Goal: Task Accomplishment & Management: Use online tool/utility

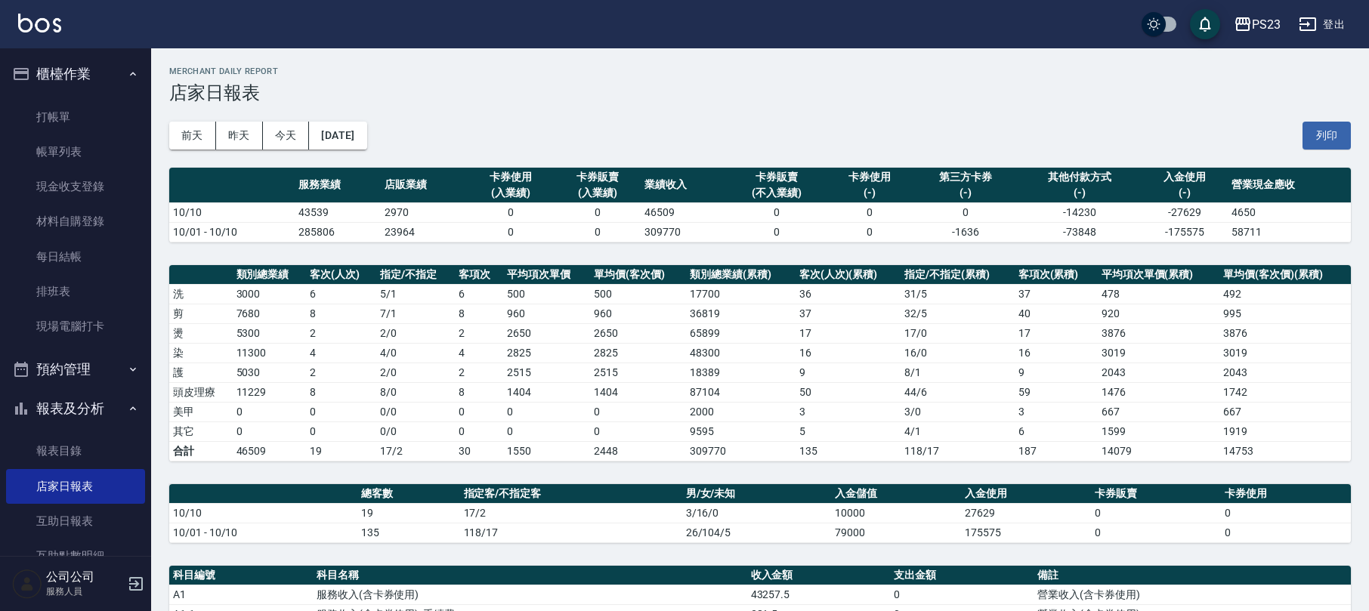
scroll to position [201, 0]
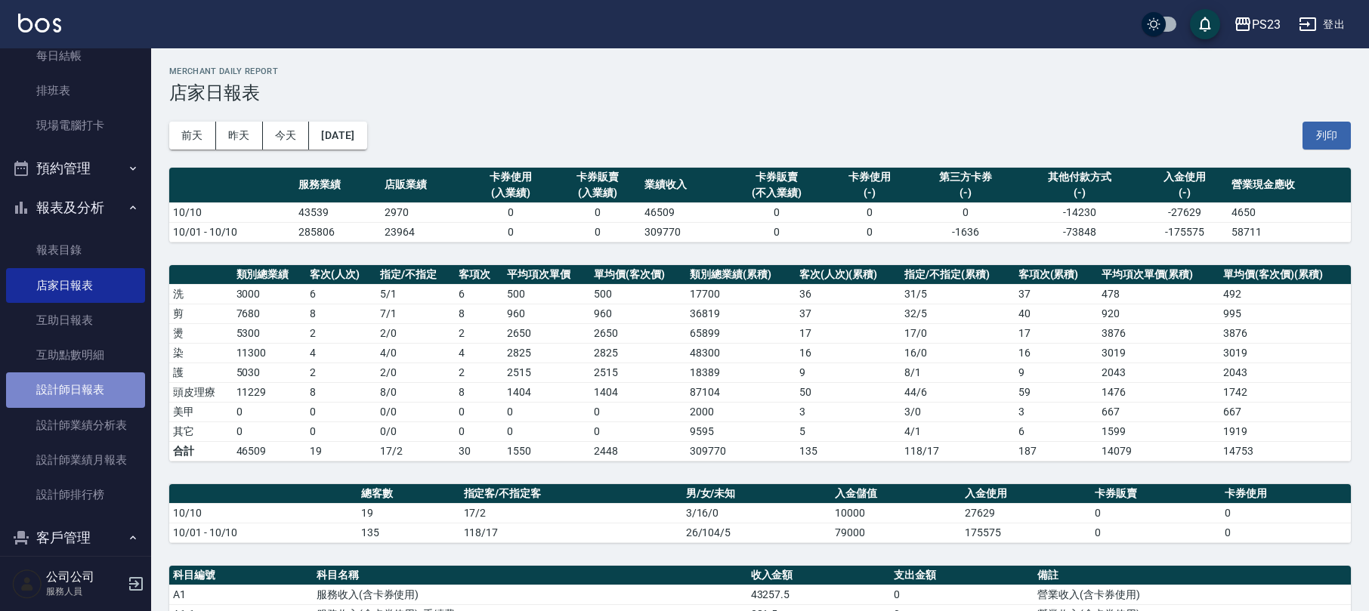
click at [92, 394] on link "設計師日報表" at bounding box center [75, 389] width 139 height 35
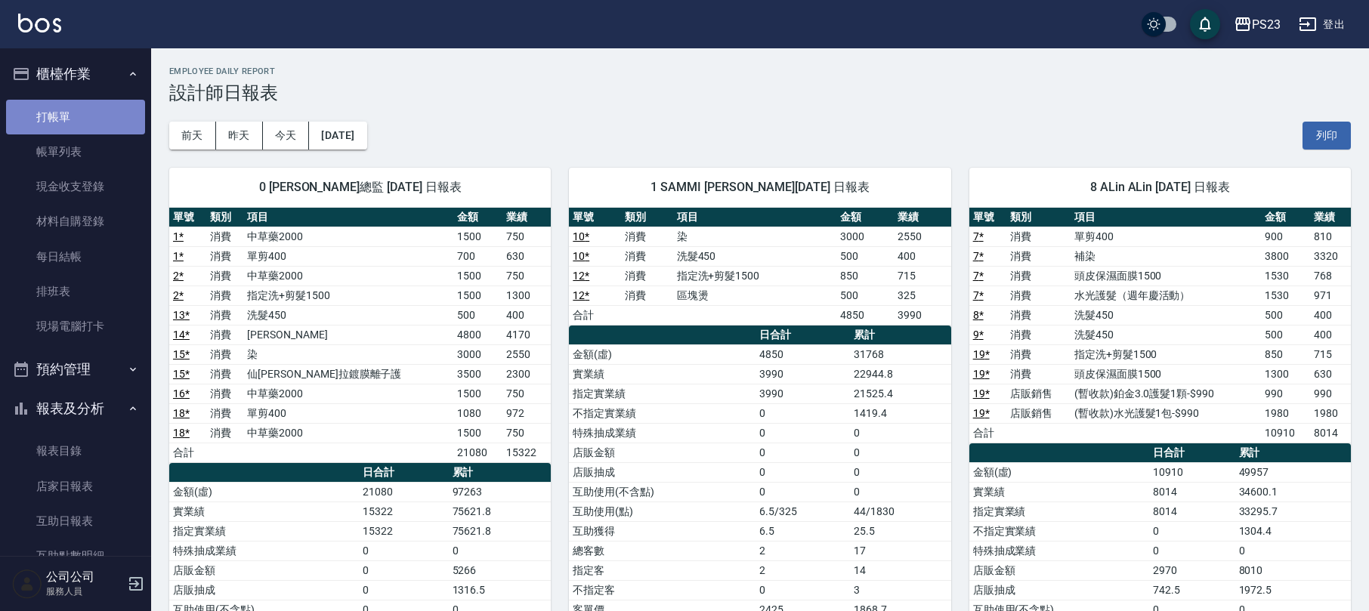
click at [92, 107] on link "打帳單" at bounding box center [75, 117] width 139 height 35
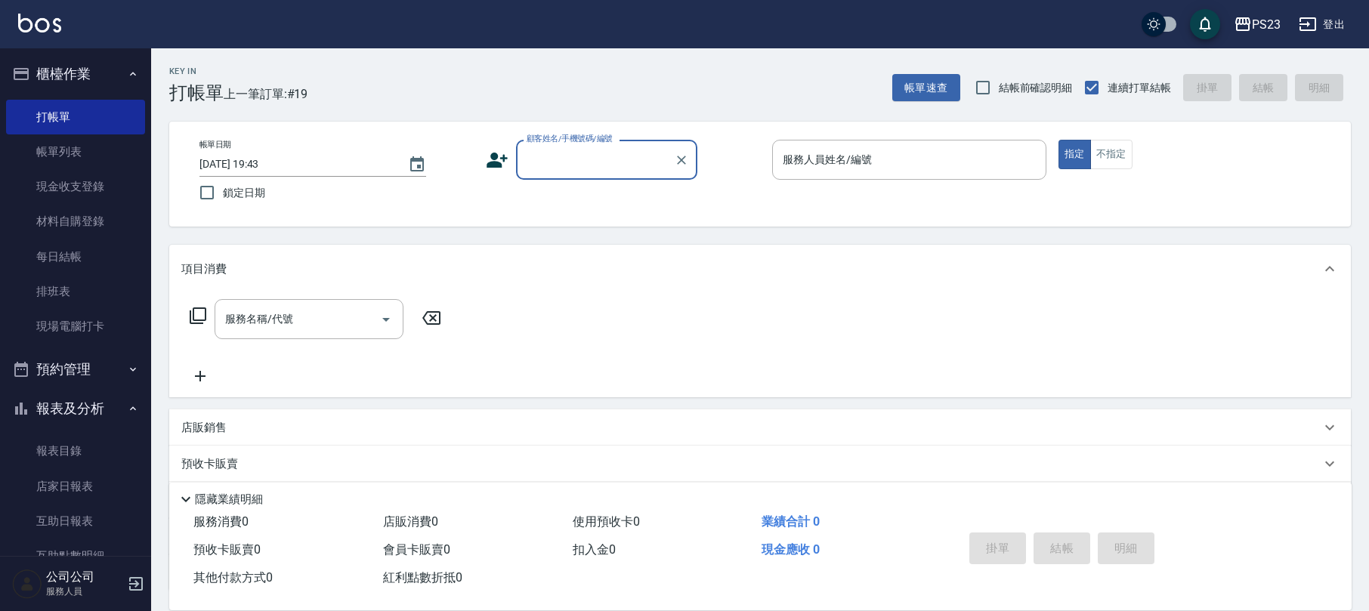
click at [638, 176] on div "顧客姓名/手機號碼/編號" at bounding box center [606, 160] width 181 height 40
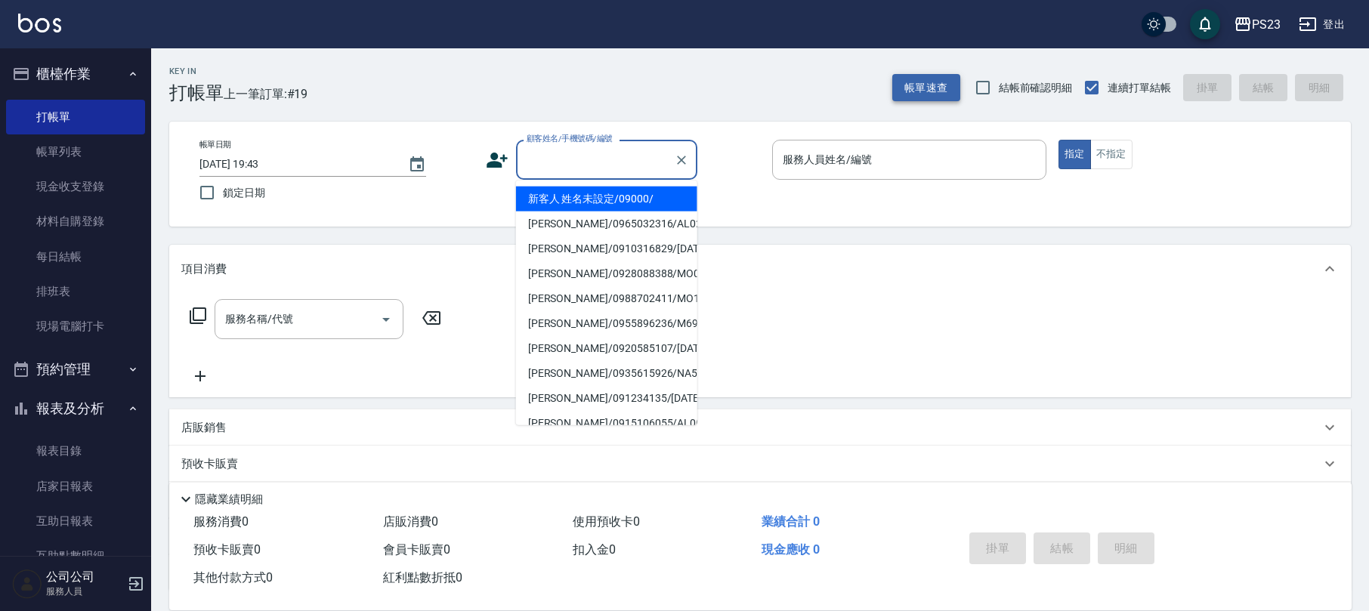
click at [922, 91] on button "帳單速查" at bounding box center [926, 88] width 68 height 28
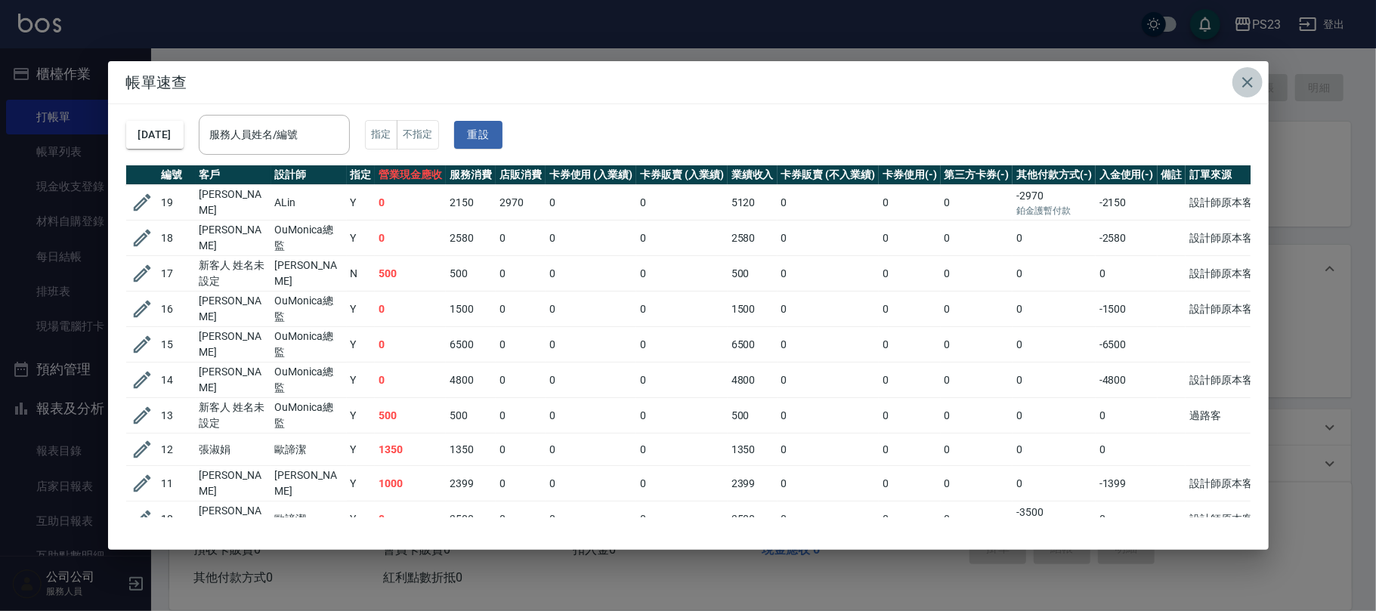
click at [1243, 79] on icon "button" at bounding box center [1247, 82] width 18 height 18
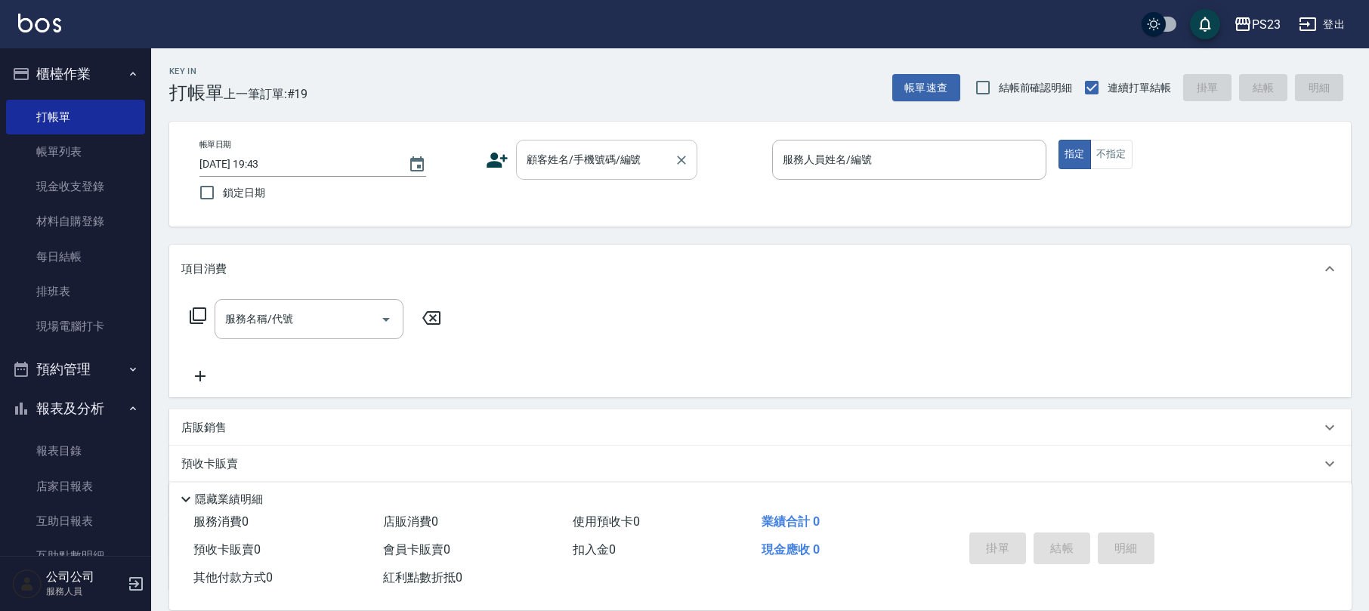
click at [577, 159] on input "顧客姓名/手機號碼/編號" at bounding box center [595, 160] width 145 height 26
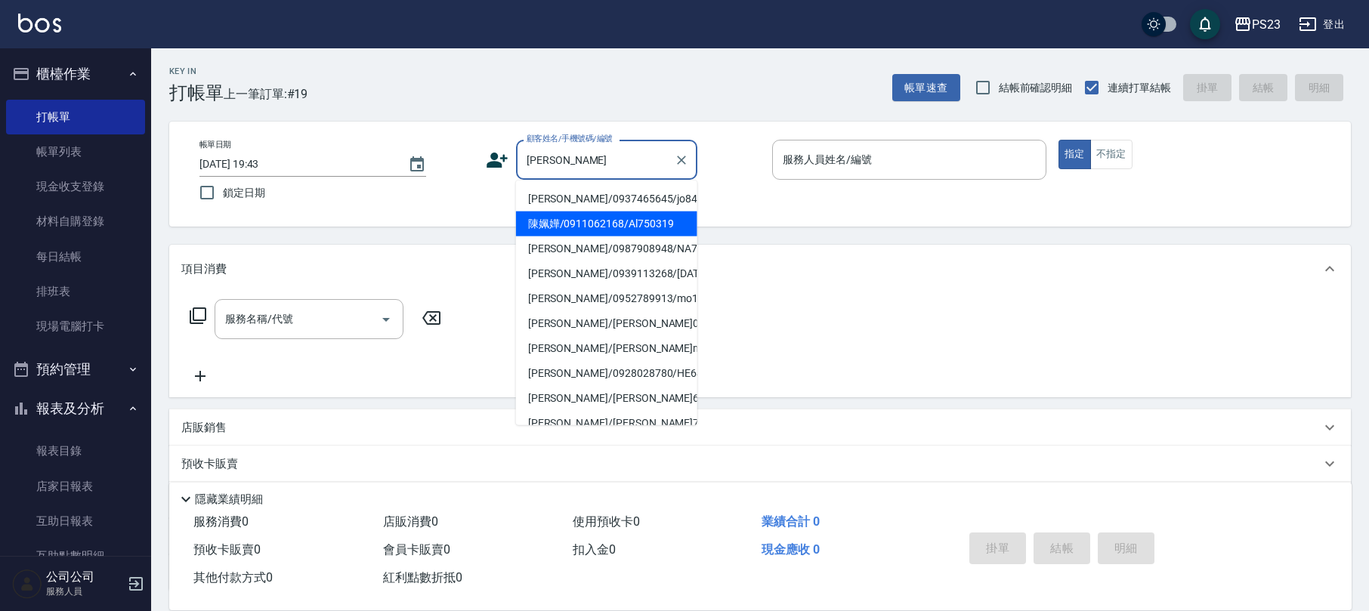
click at [584, 221] on li "陳姵嬅/0911062168/Al750319" at bounding box center [606, 224] width 181 height 25
type input "陳姵嬅/0911062168/Al750319"
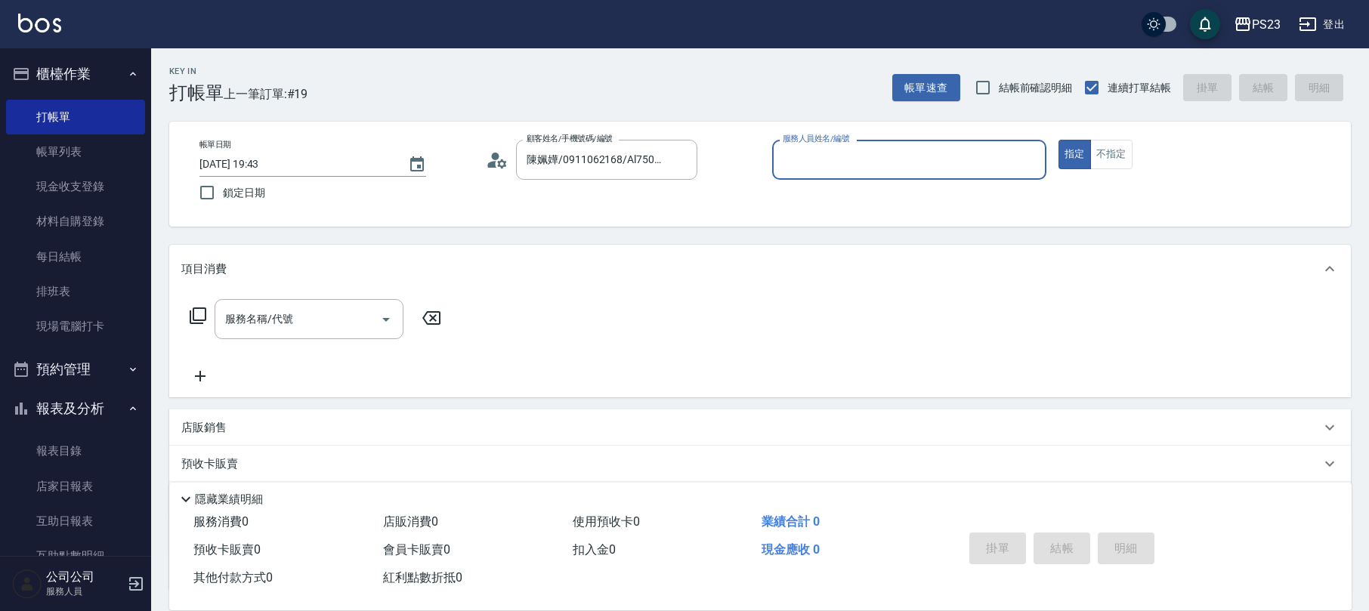
type input "ALin-8"
click at [314, 330] on input "服務名稱/代號" at bounding box center [297, 319] width 153 height 26
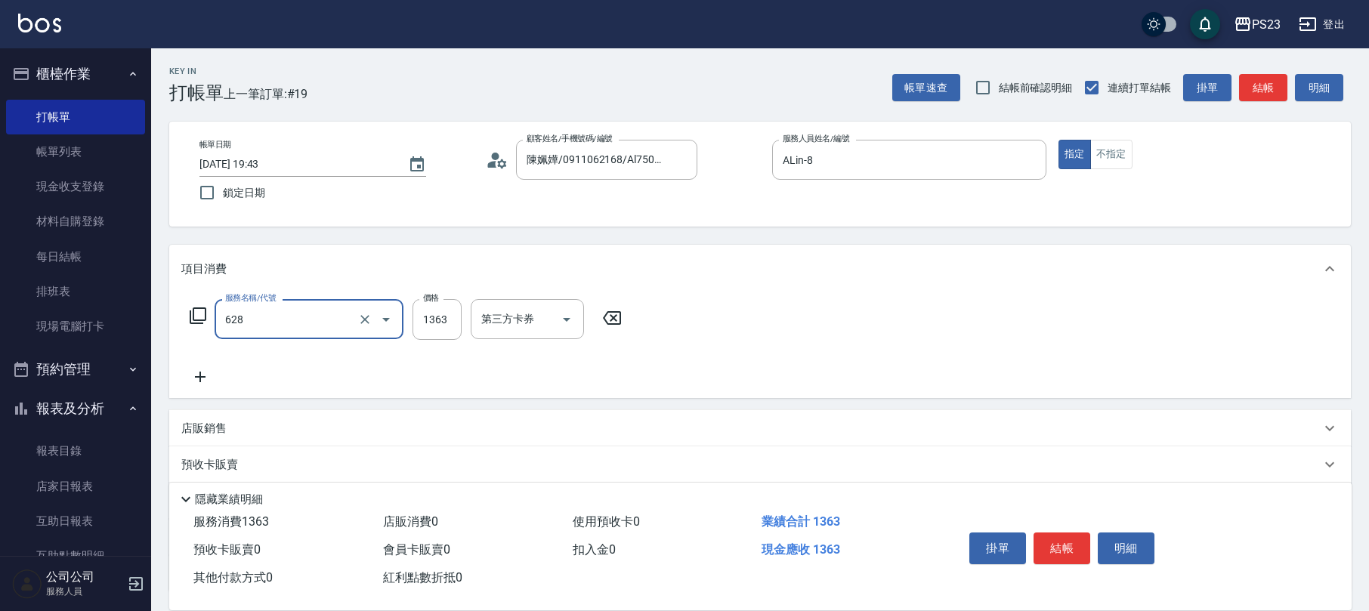
type input "中草藥2000(628)"
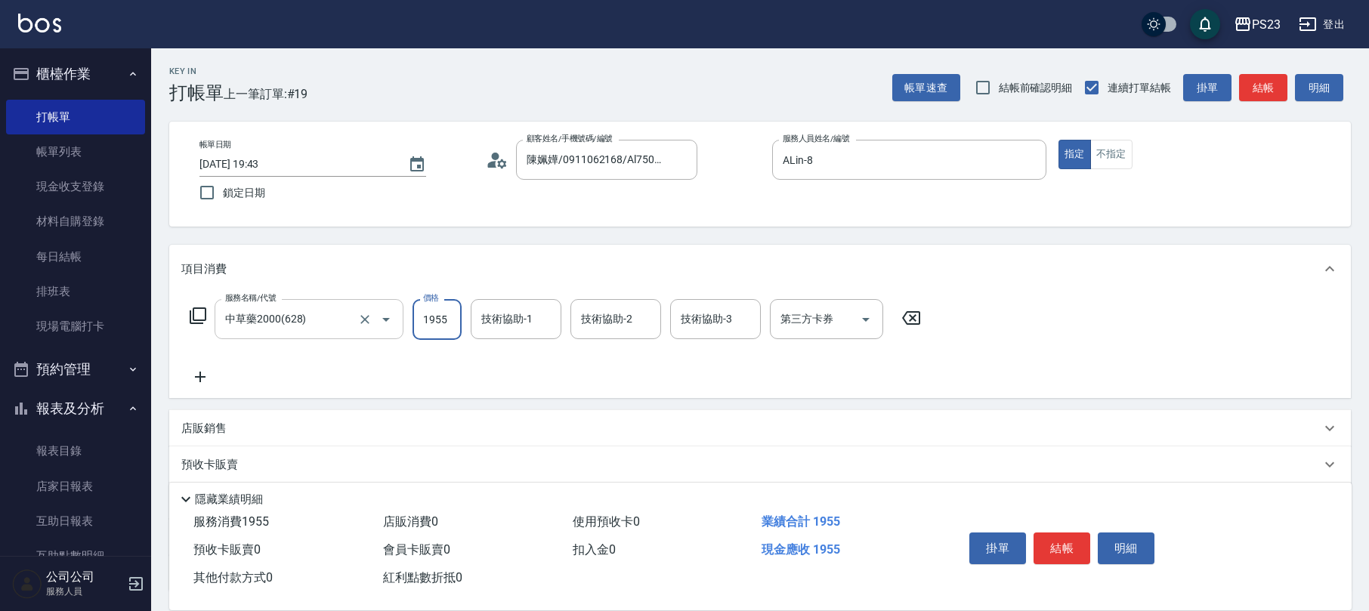
type input "1955"
type input "ALin-8"
type input "Flora-21"
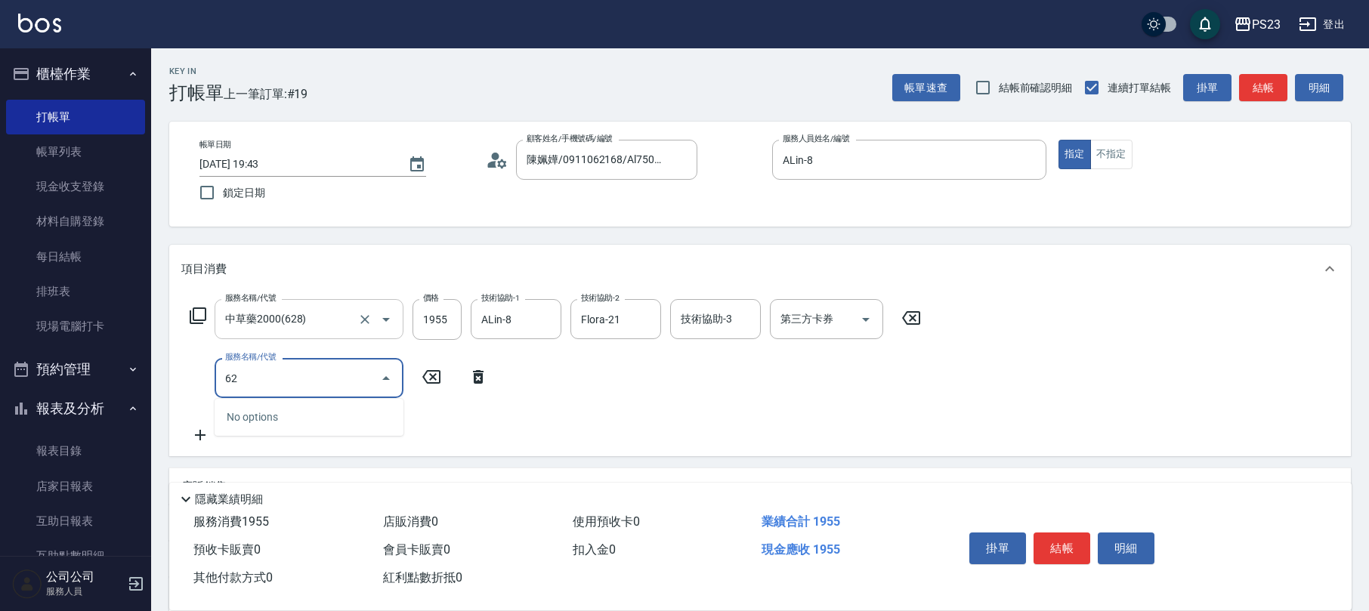
type input "6"
type input "何首烏滋養液300(626)"
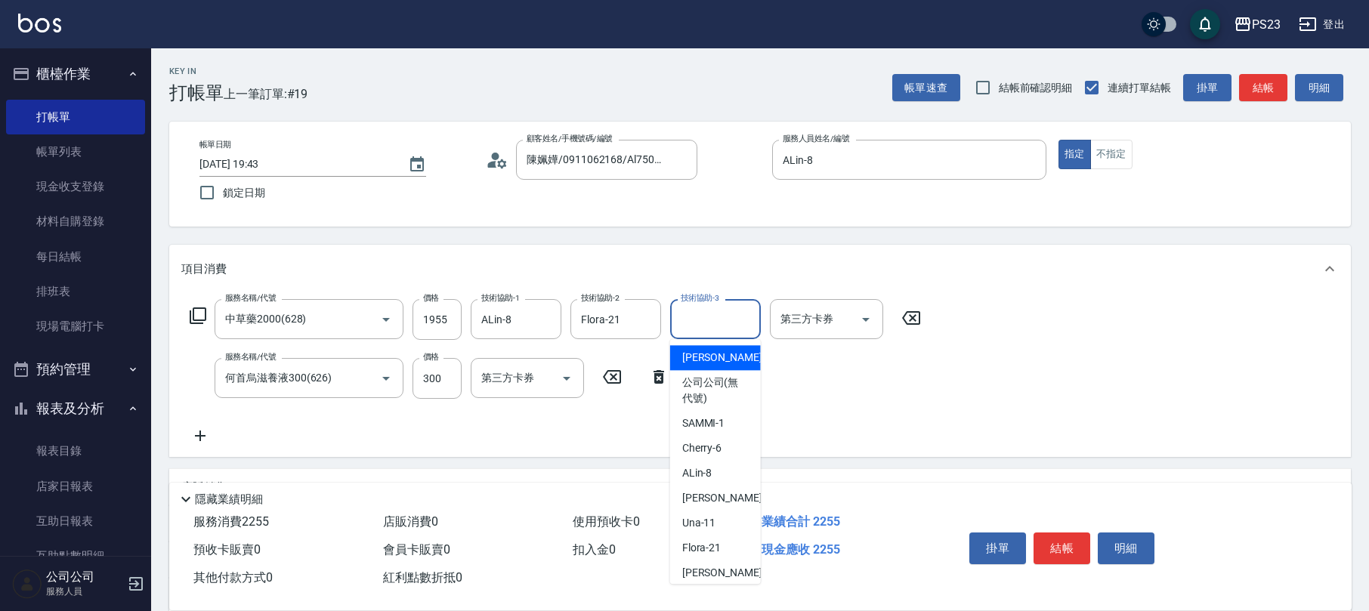
click at [722, 321] on input "技術協助-3" at bounding box center [715, 319] width 77 height 26
type input "ALin-8"
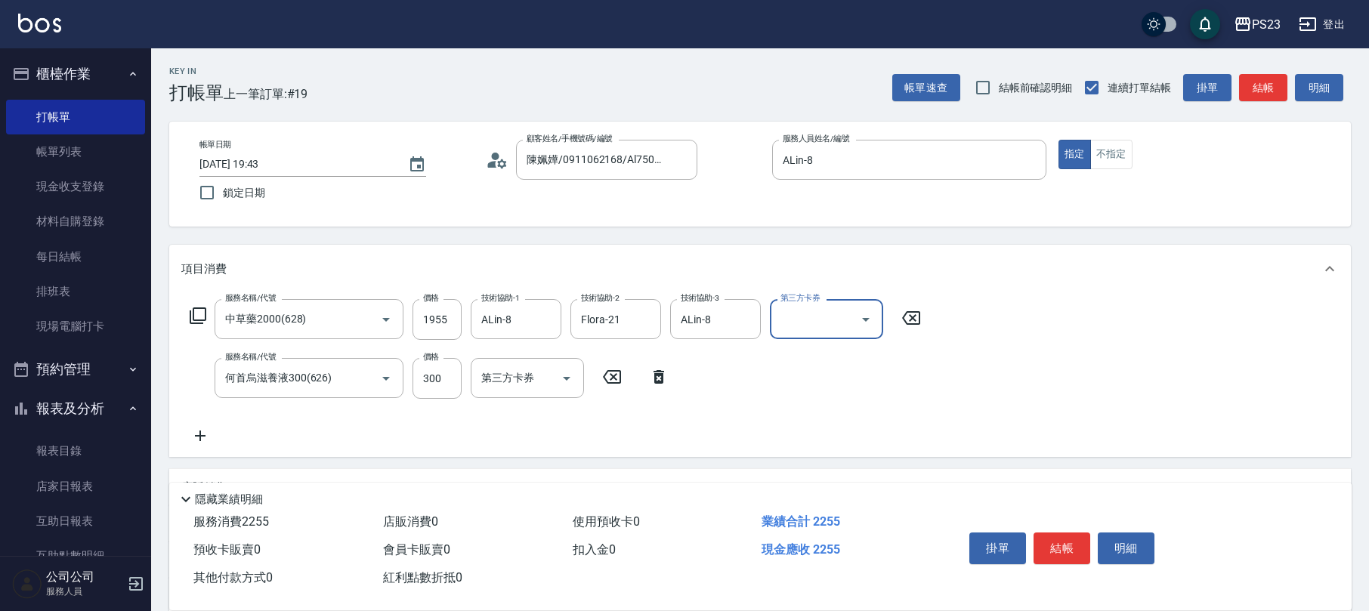
scroll to position [181, 0]
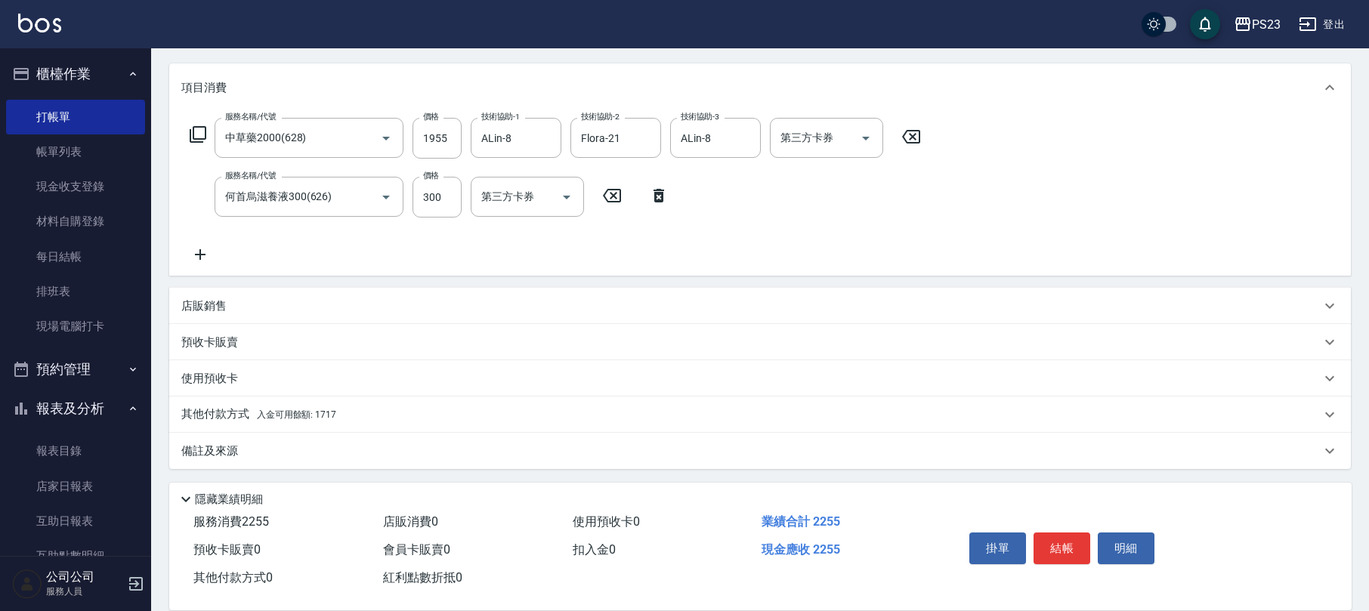
click at [276, 452] on div "備註及來源" at bounding box center [750, 451] width 1139 height 16
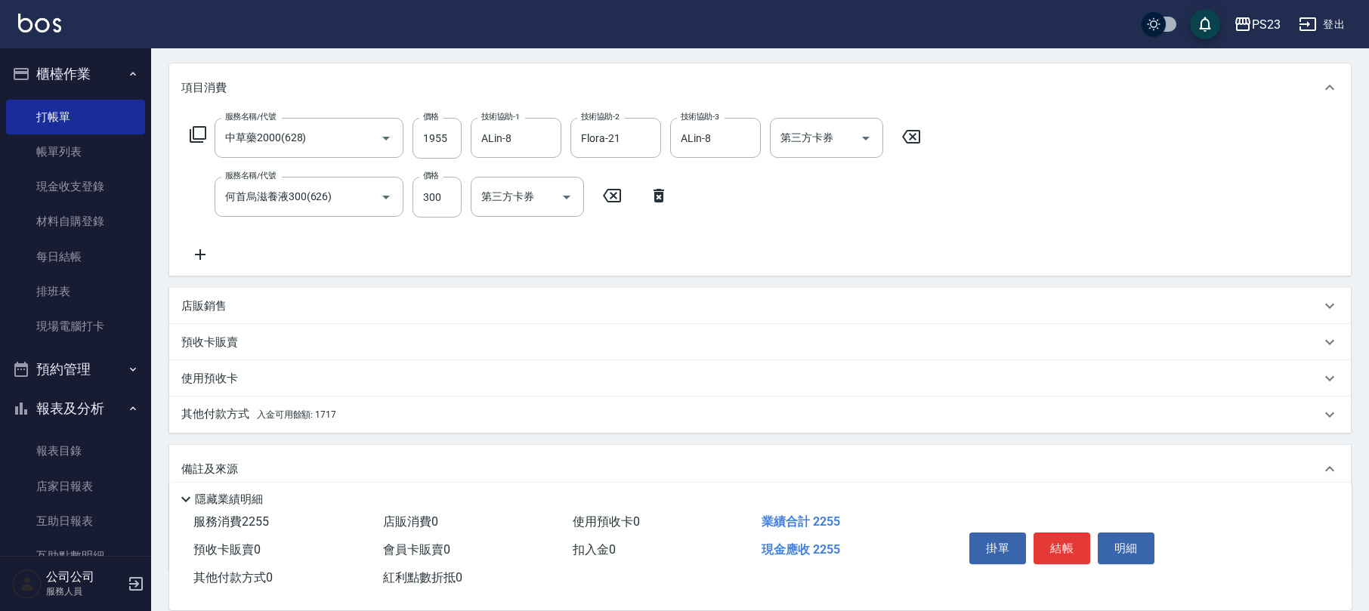
scroll to position [283, 0]
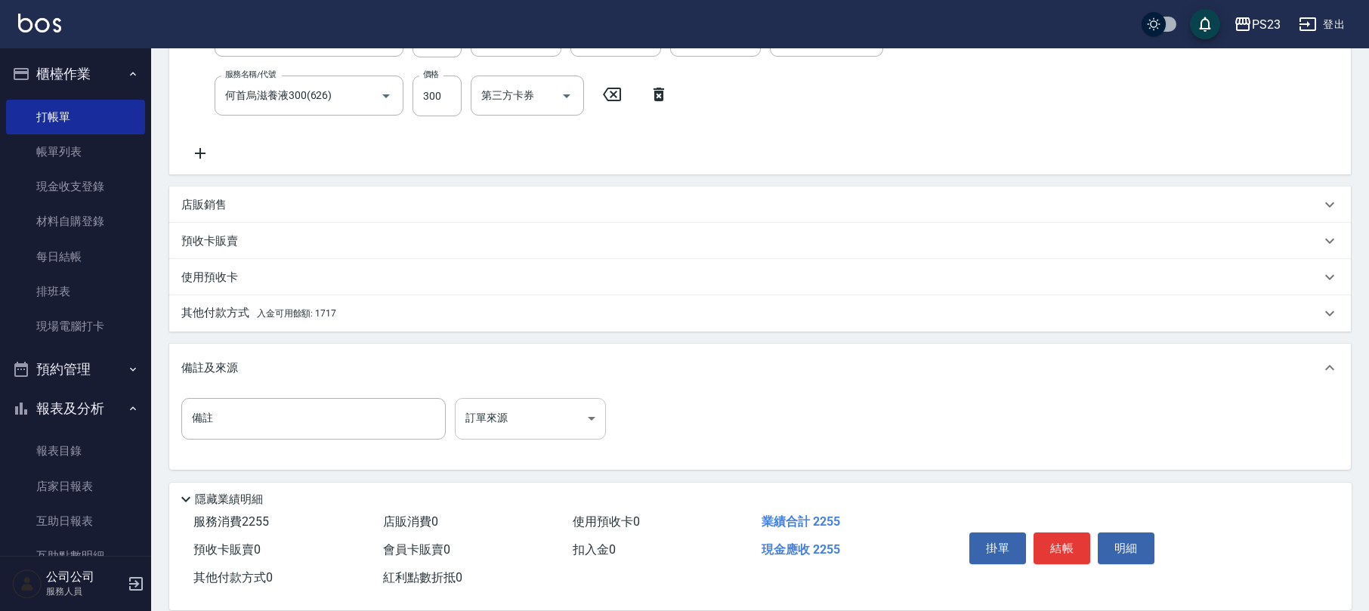
click at [527, 418] on body "PS23 登出 櫃檯作業 打帳單 帳單列表 現金收支登錄 材料自購登錄 每日結帳 排班表 現場電腦打卡 預約管理 預約管理 單日預約紀錄 單週預約紀錄 報表及…" at bounding box center [684, 164] width 1369 height 894
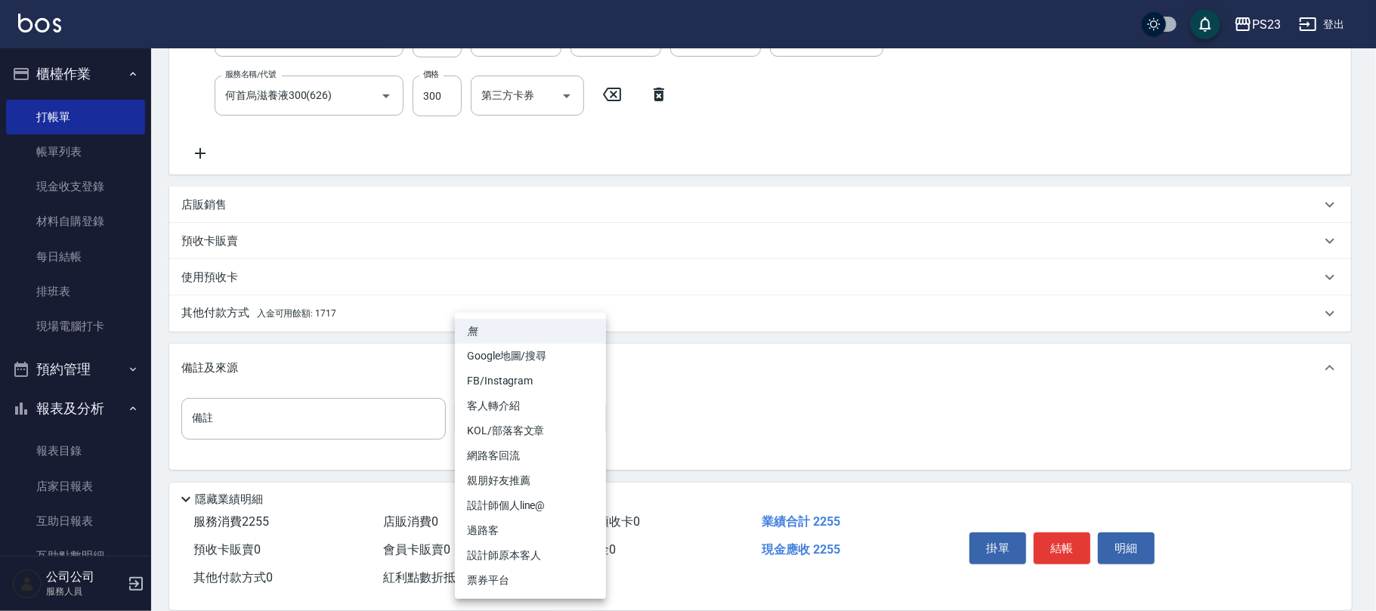
click at [526, 550] on li "設計師原本客人" at bounding box center [530, 555] width 151 height 25
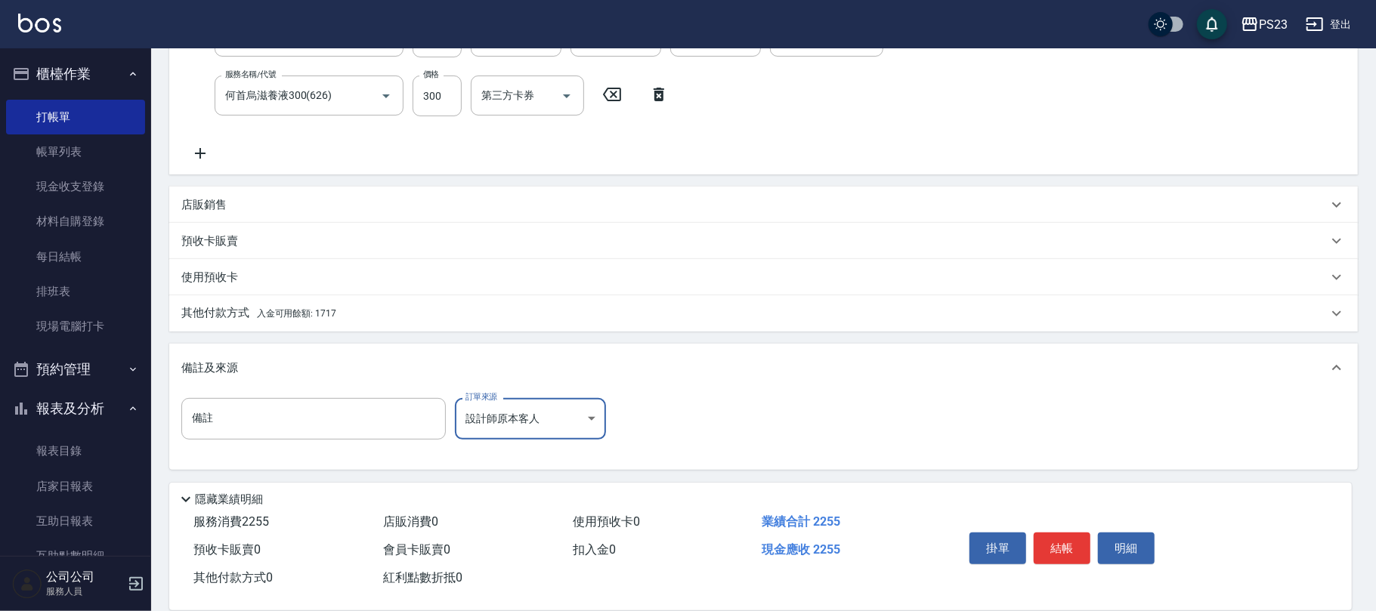
type input "設計師原本客人"
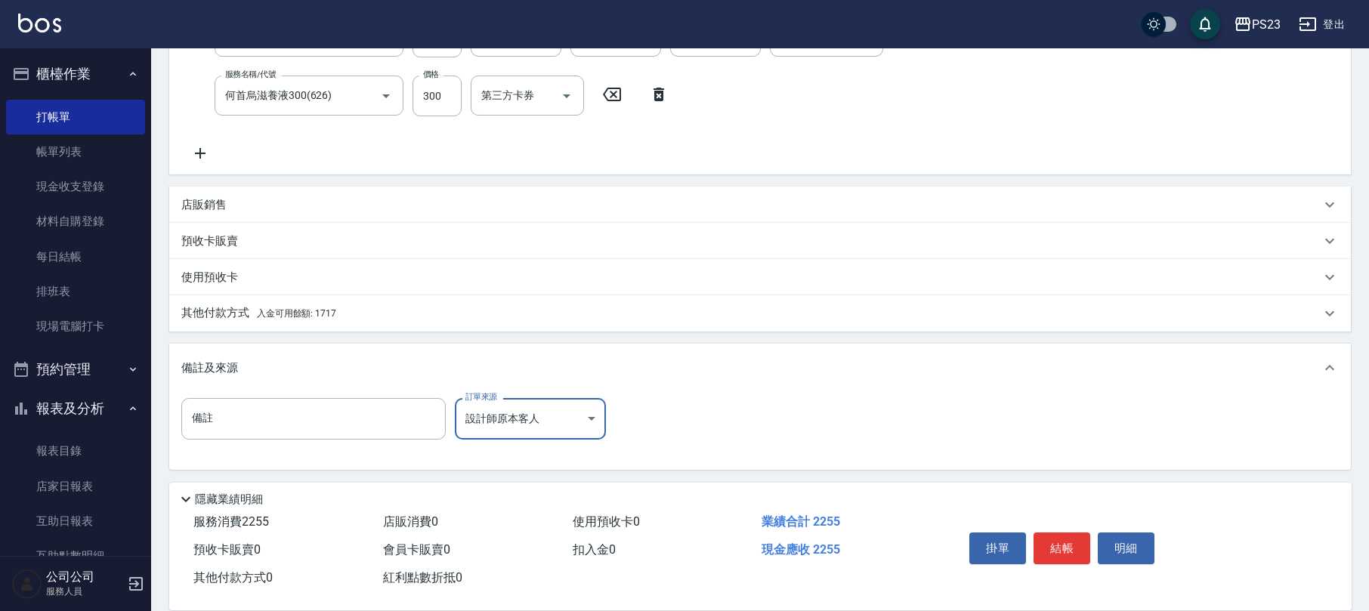
click at [328, 310] on span "入金可用餘額: 1717" at bounding box center [296, 313] width 79 height 11
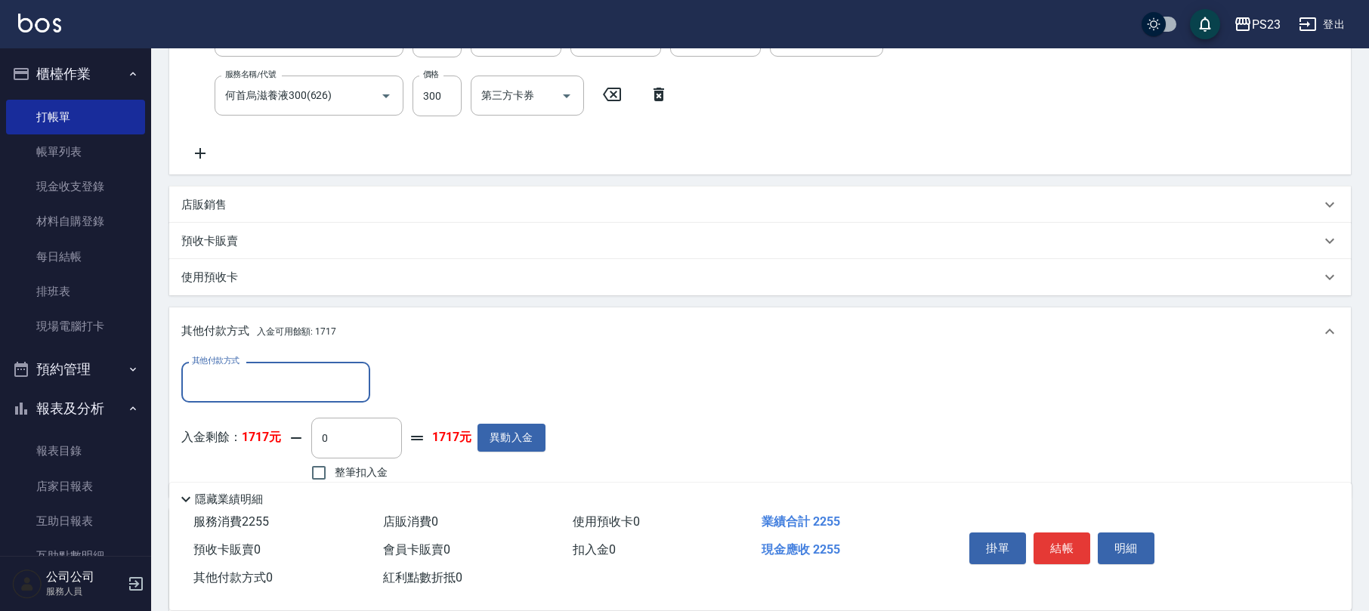
scroll to position [0, 0]
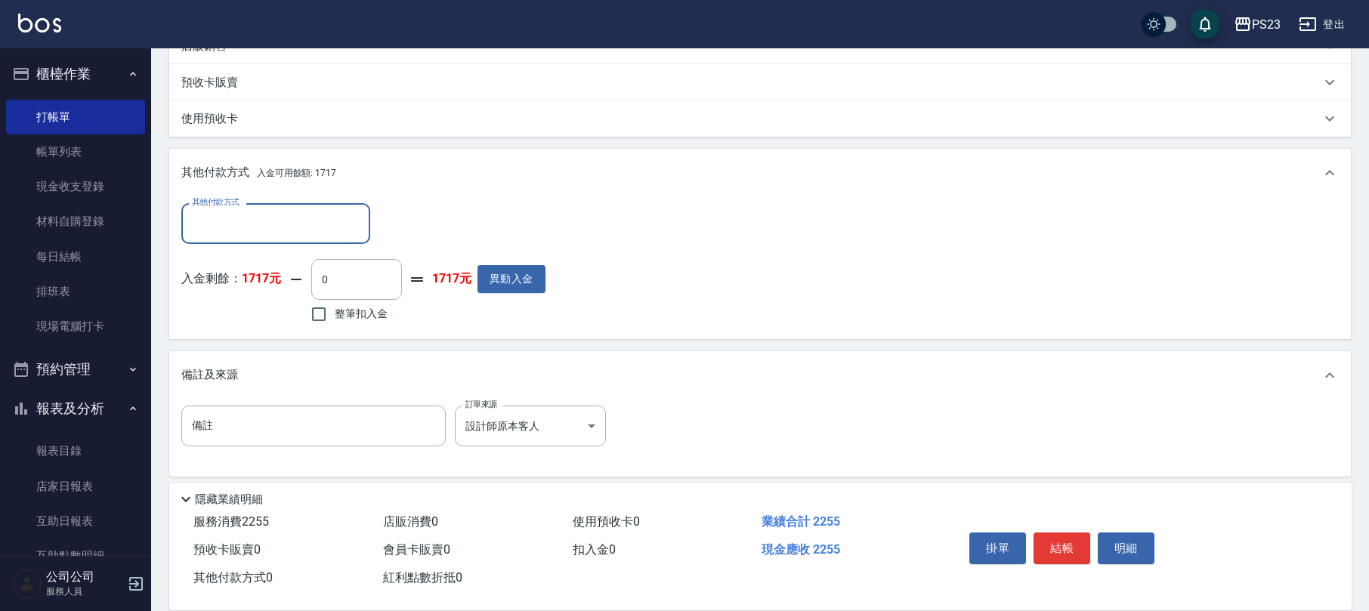
click at [352, 317] on span "整筆扣入金" at bounding box center [361, 314] width 53 height 16
click at [335, 317] on input "整筆扣入金" at bounding box center [319, 314] width 32 height 32
checkbox input "true"
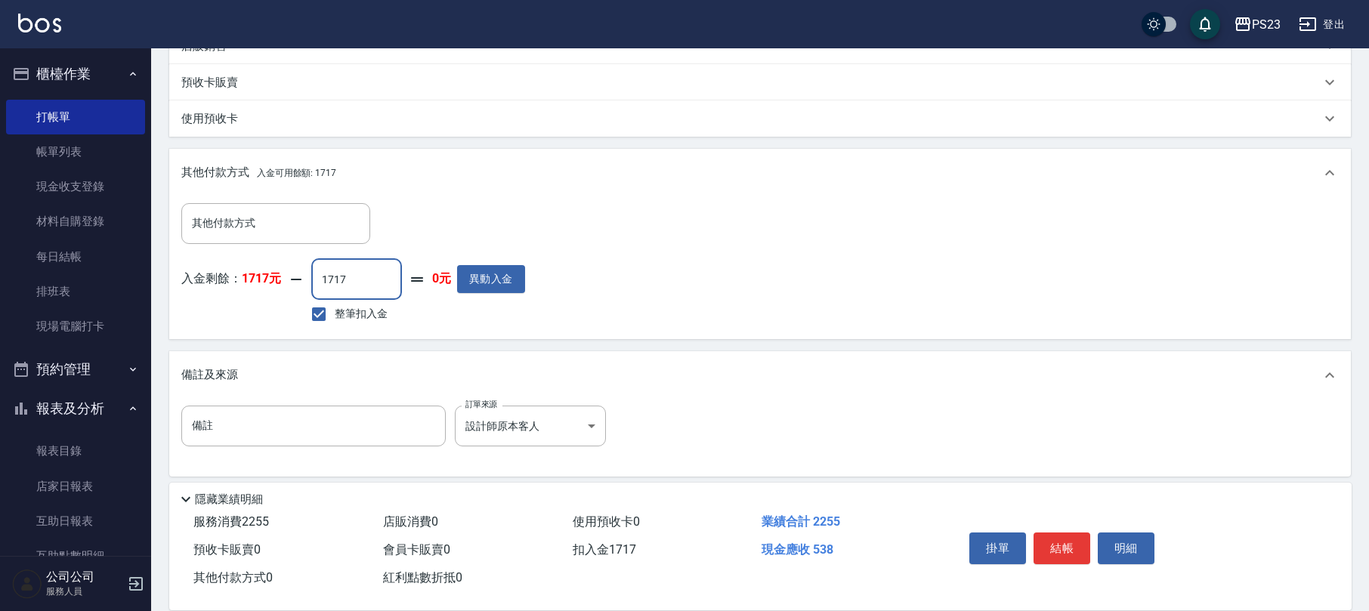
click at [385, 282] on input "1717" at bounding box center [356, 279] width 91 height 41
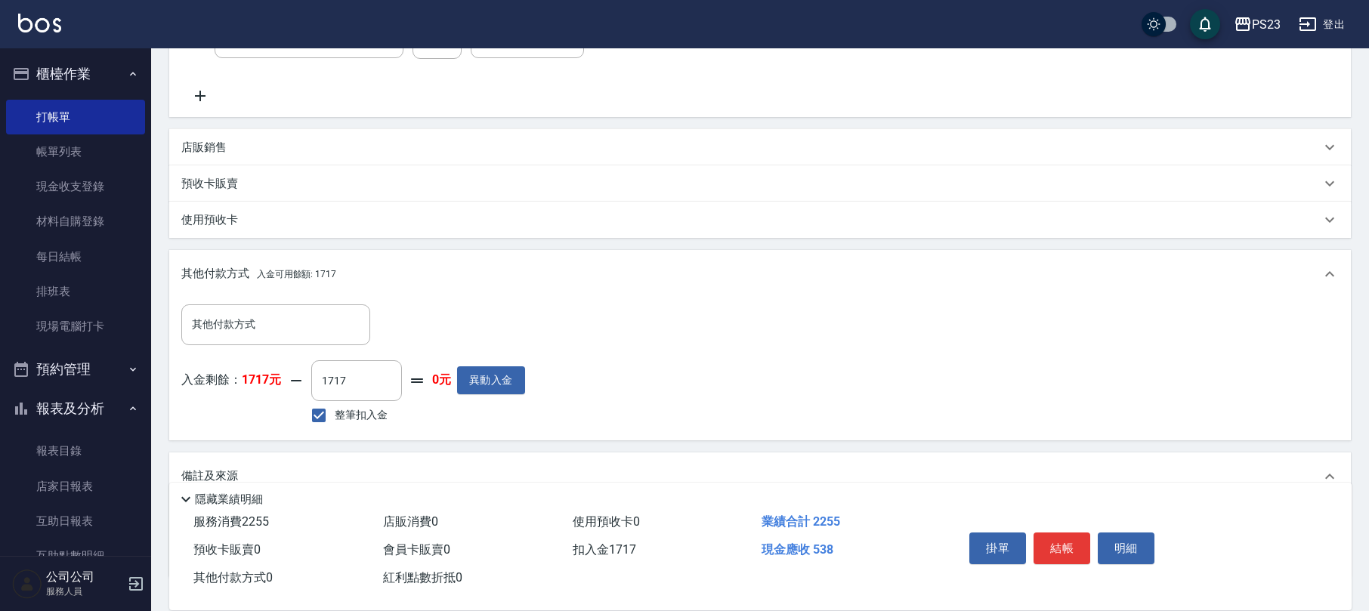
scroll to position [239, 0]
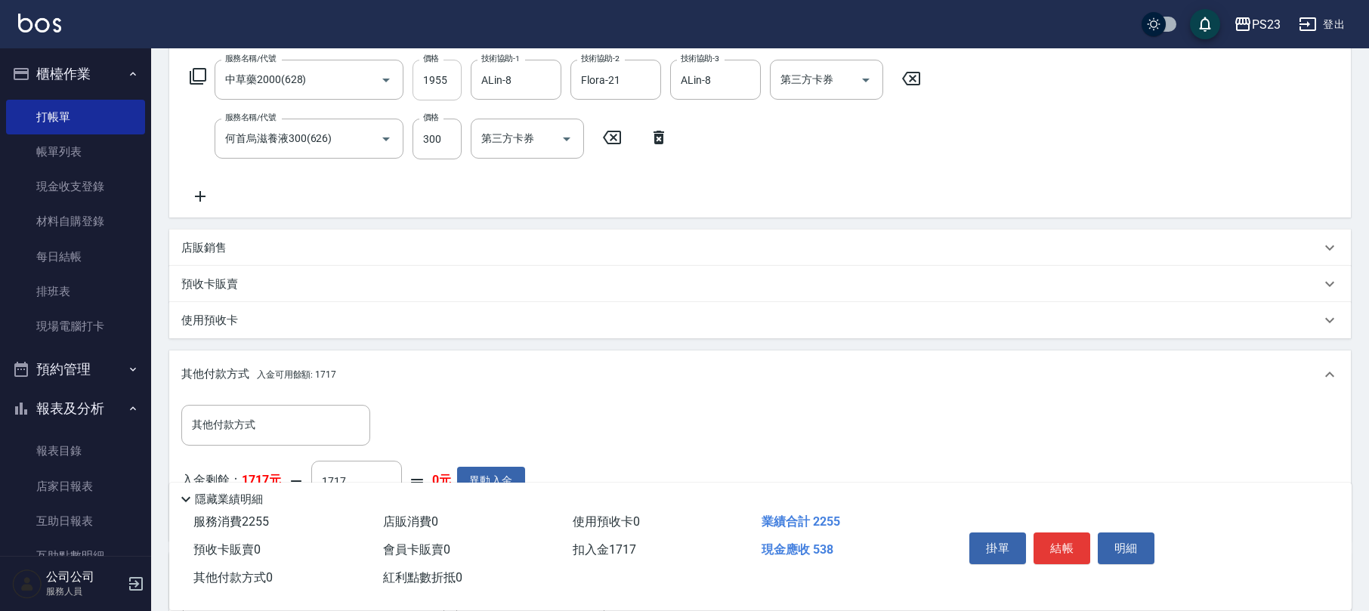
click at [455, 79] on input "1955" at bounding box center [436, 80] width 49 height 41
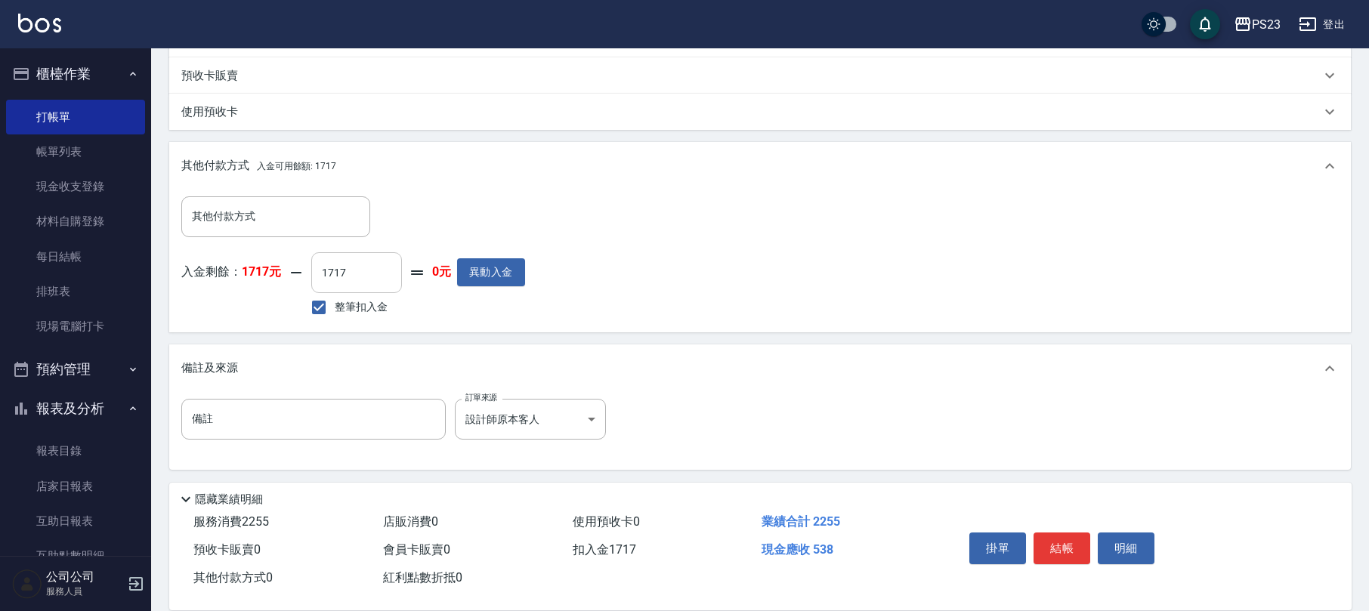
drag, startPoint x: 366, startPoint y: 276, endPoint x: 376, endPoint y: 288, distance: 16.1
click at [370, 282] on input "1717" at bounding box center [356, 272] width 91 height 41
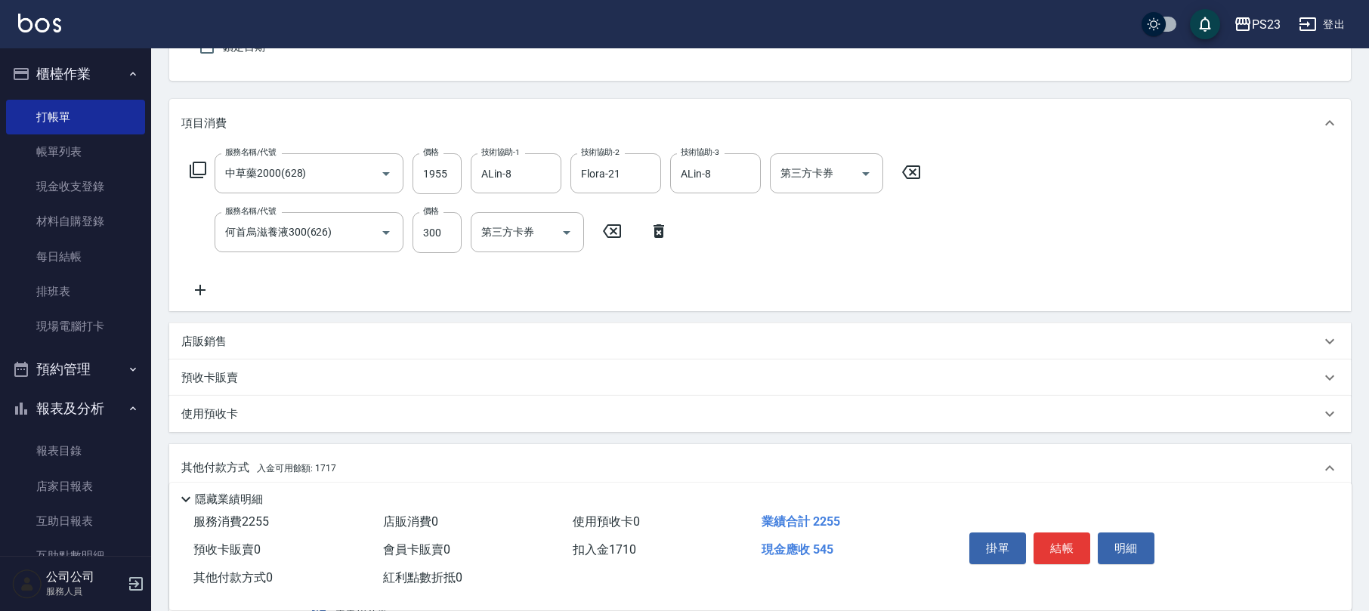
scroll to position [45, 0]
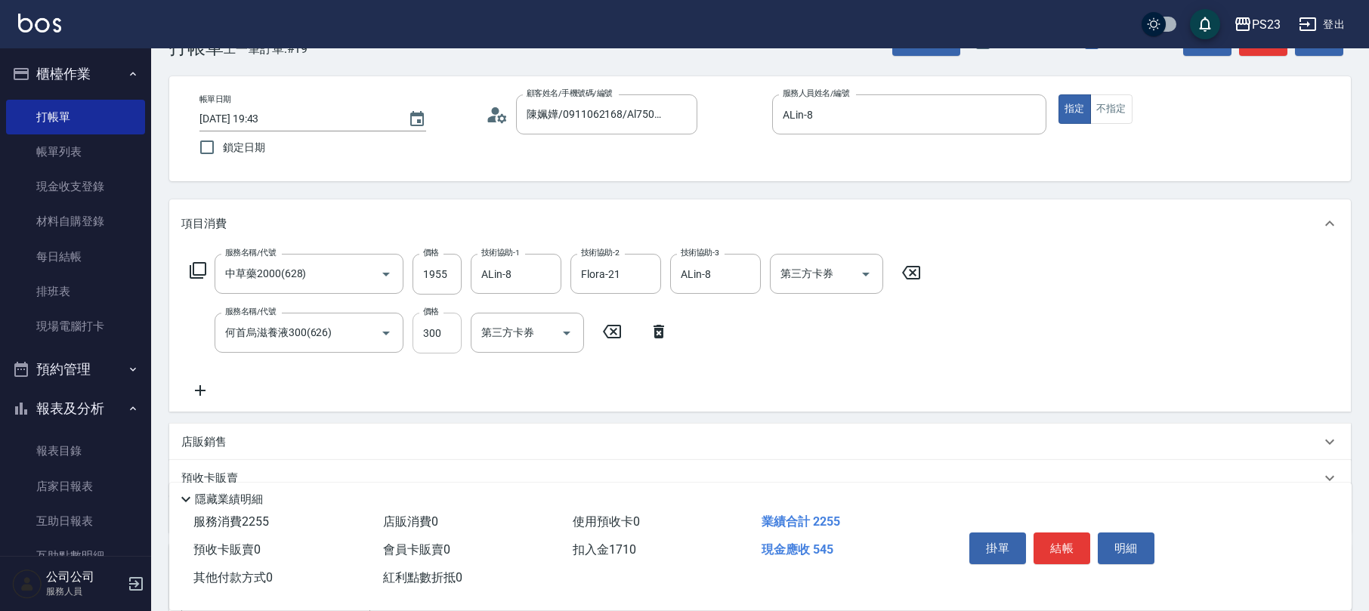
type input "1710"
click at [453, 341] on input "300" at bounding box center [436, 333] width 49 height 41
click at [456, 287] on input "1955" at bounding box center [436, 274] width 49 height 41
click at [456, 267] on input "1955" at bounding box center [436, 274] width 49 height 41
type input "195"
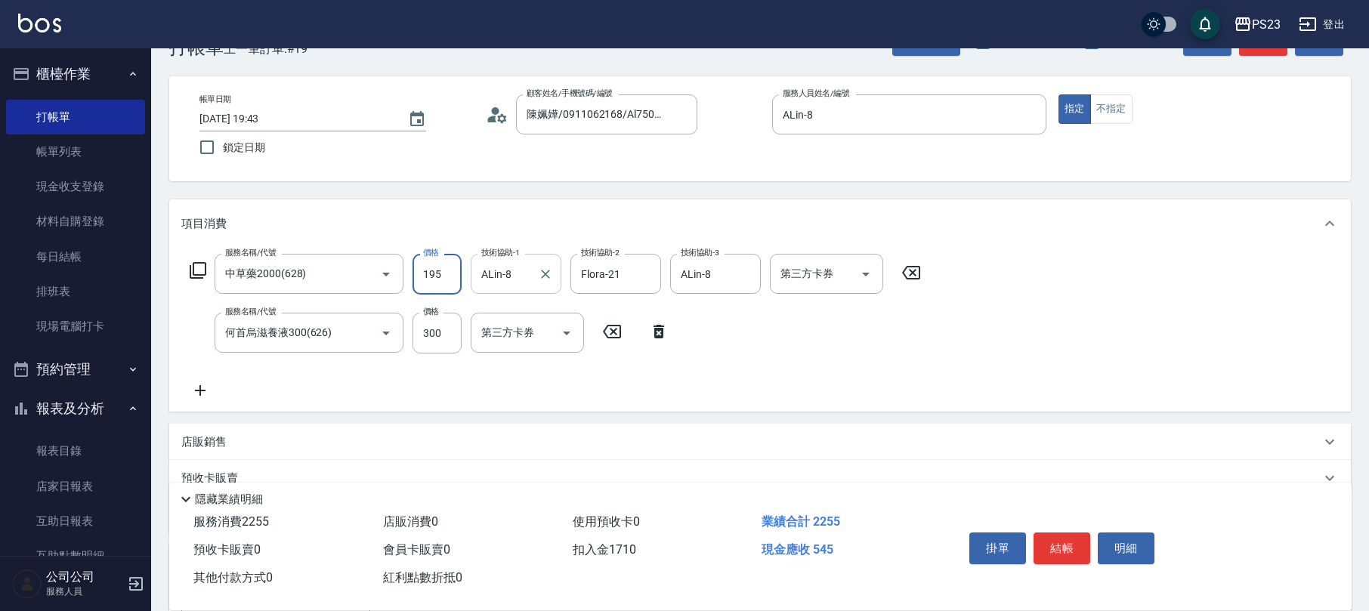
type input "0"
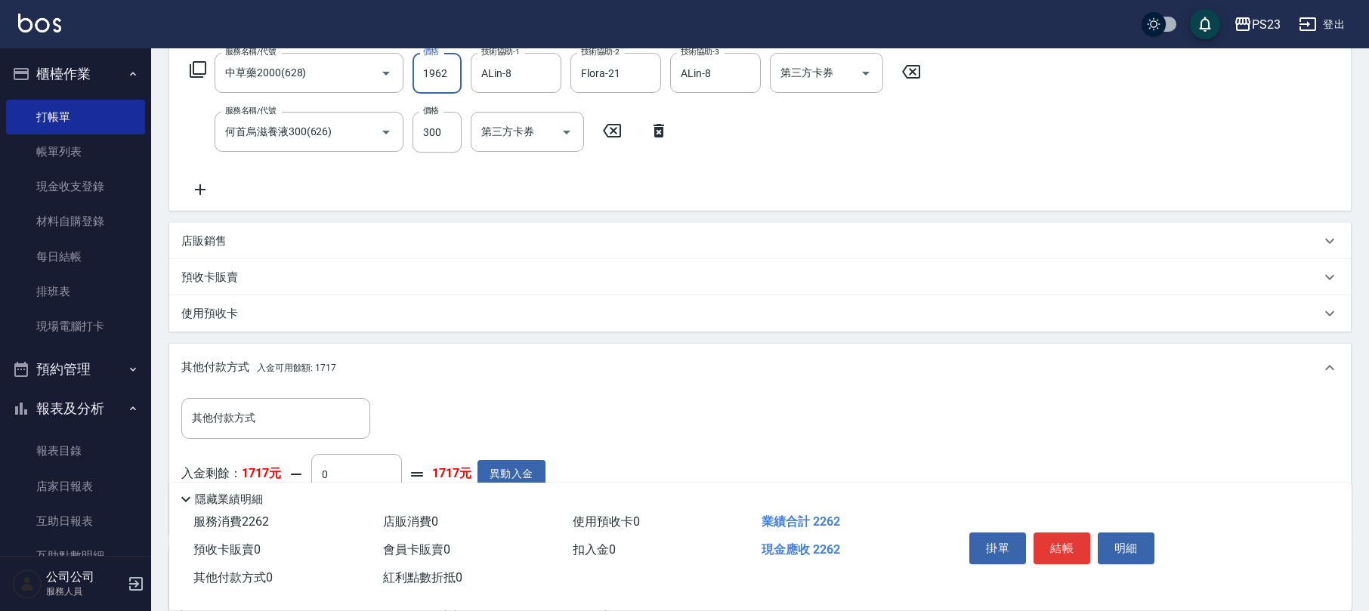
scroll to position [348, 0]
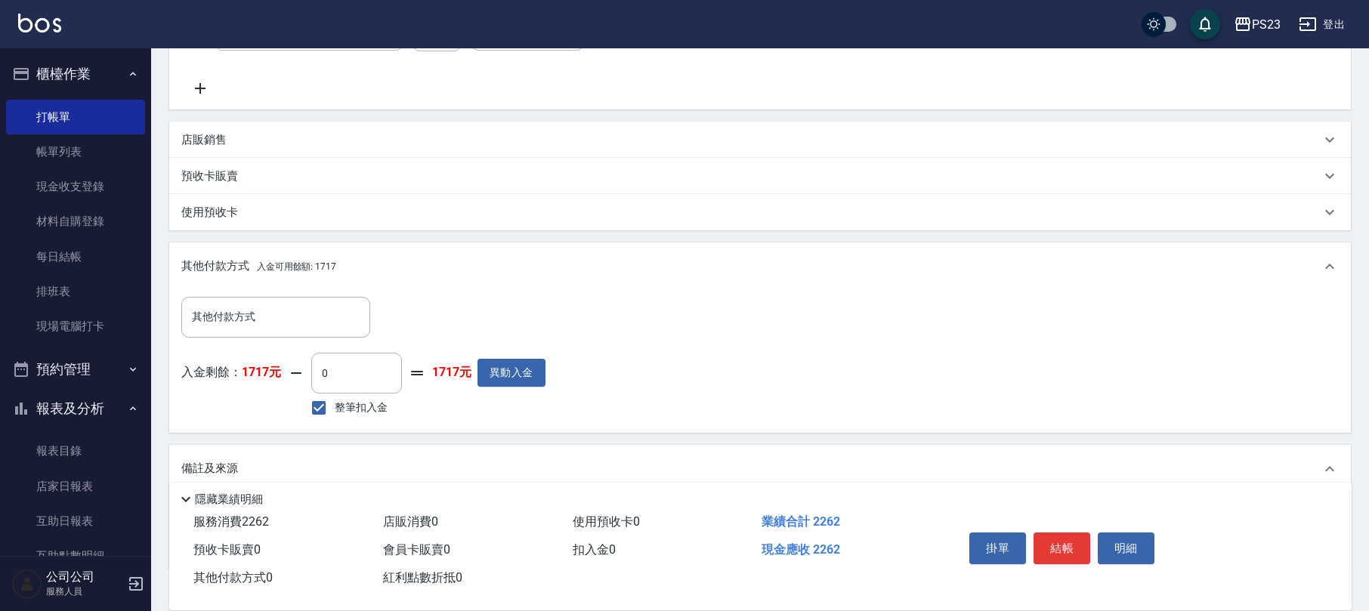
type input "1962"
click at [354, 412] on span "整筆扣入金" at bounding box center [361, 408] width 53 height 16
click at [335, 412] on input "整筆扣入金" at bounding box center [319, 408] width 32 height 32
click at [358, 409] on span "整筆扣入金" at bounding box center [361, 408] width 53 height 16
click at [335, 409] on input "整筆扣入金" at bounding box center [319, 408] width 32 height 32
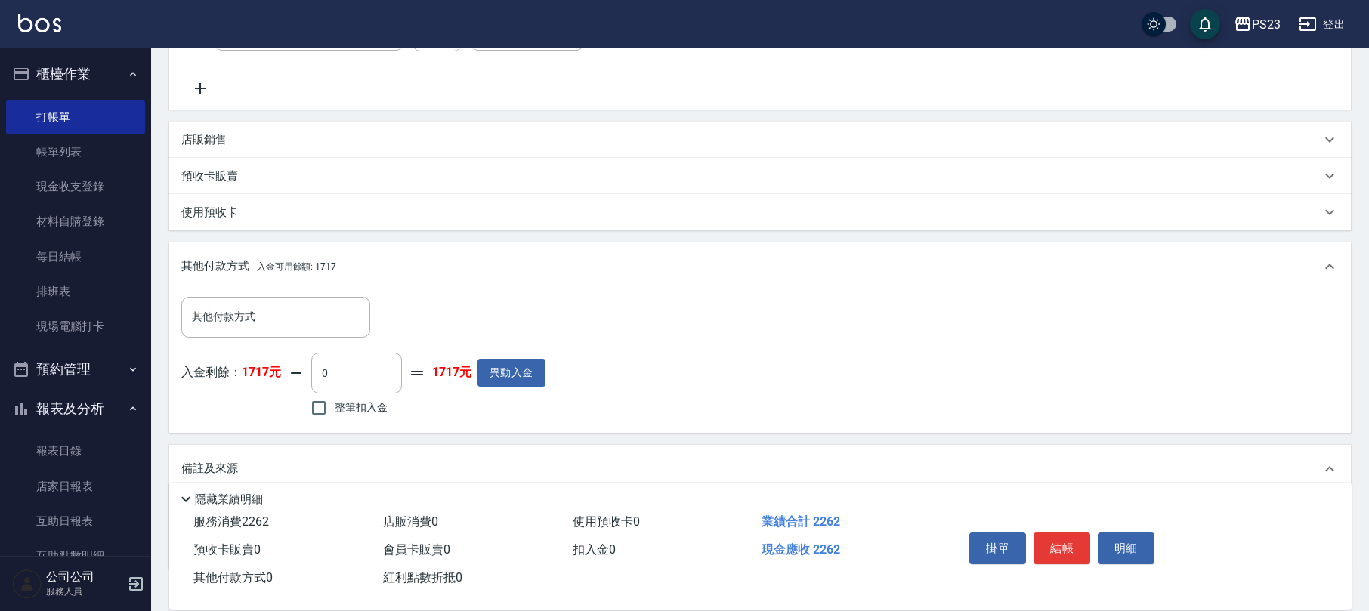
checkbox input "true"
type input "1717"
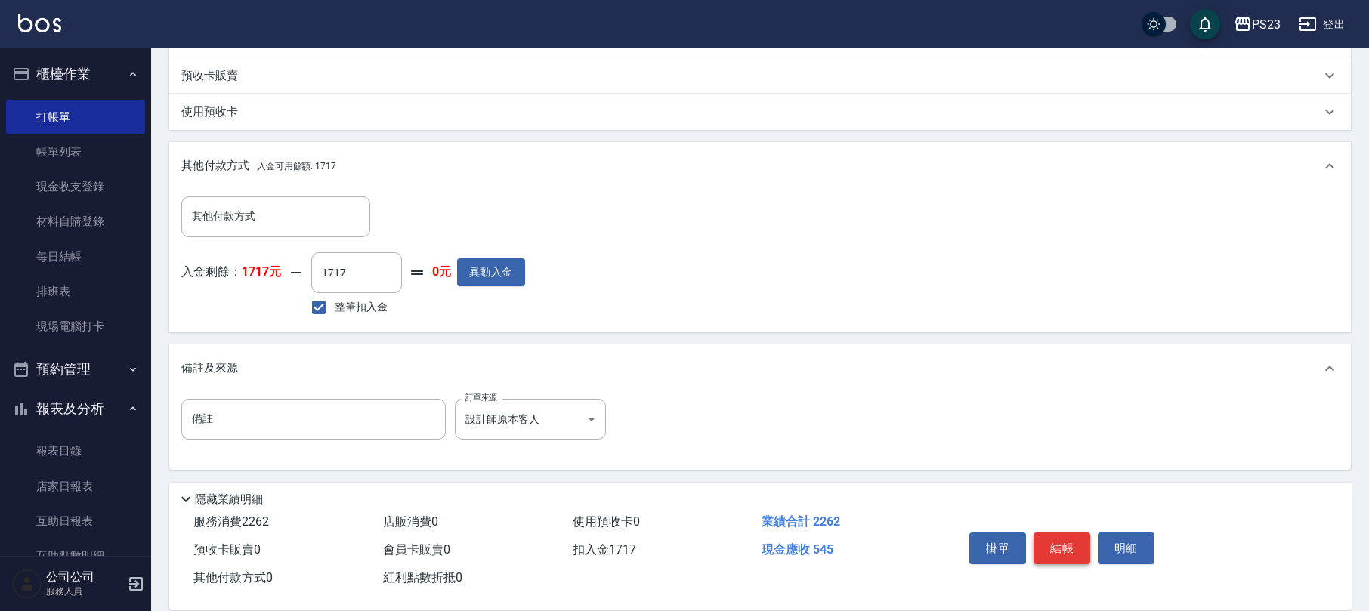
click at [1068, 548] on button "結帳" at bounding box center [1061, 549] width 57 height 32
type input "[DATE] 19:48"
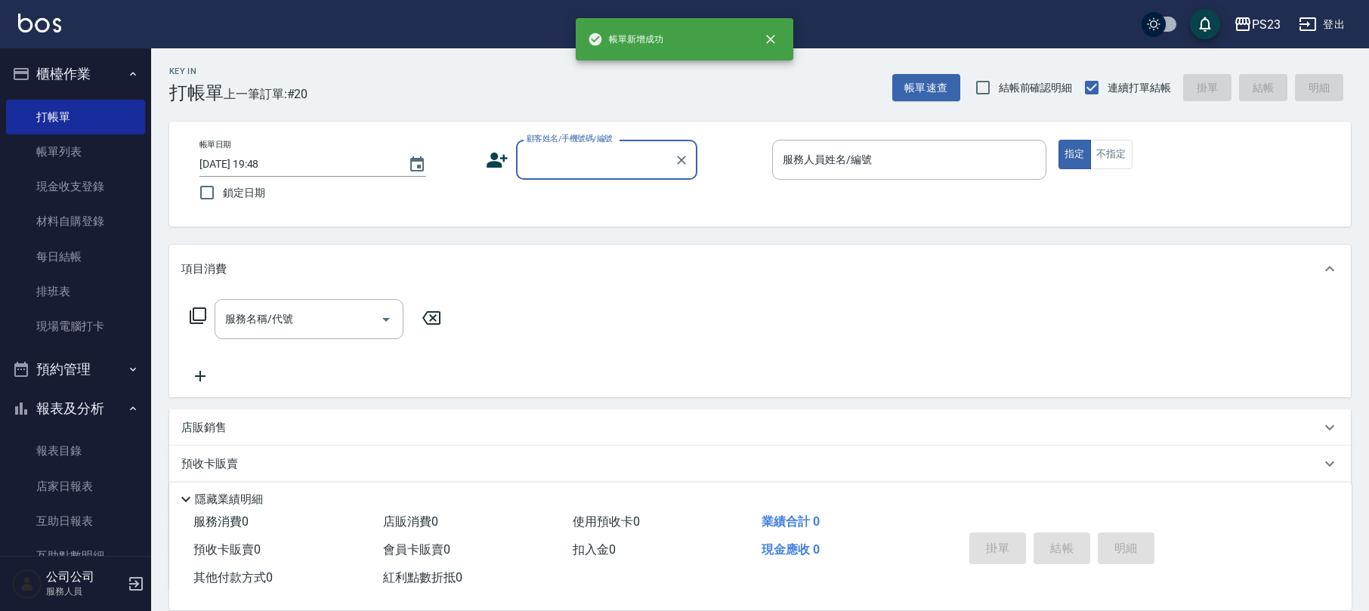
scroll to position [0, 0]
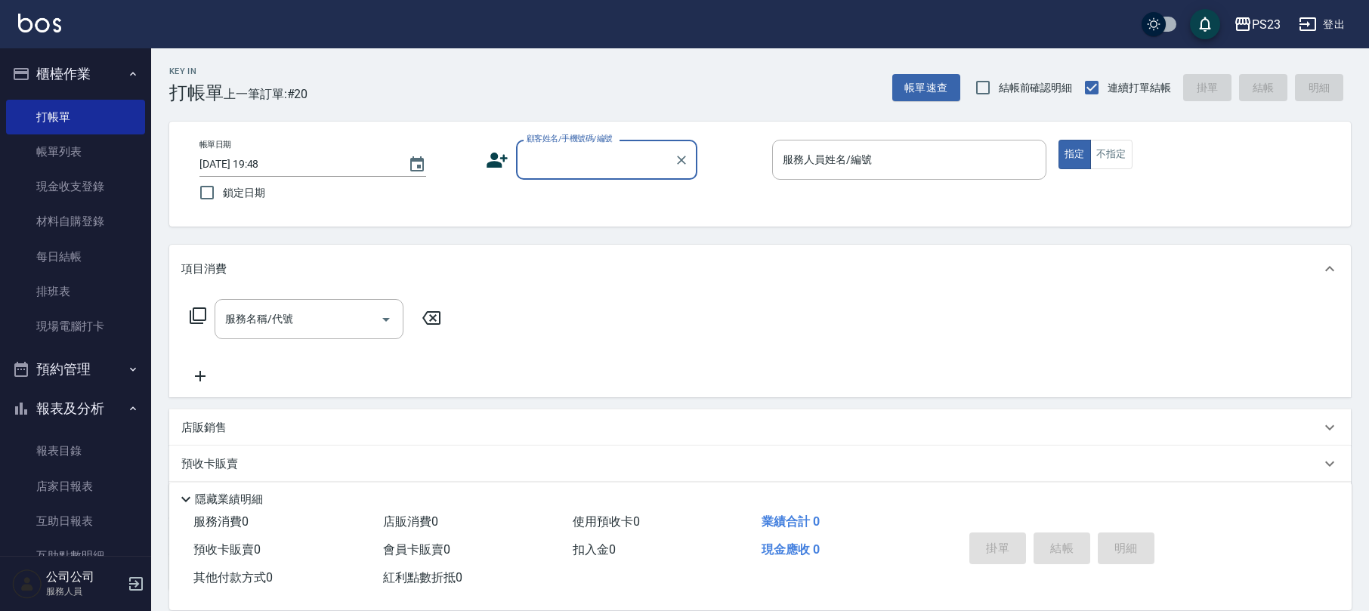
click at [941, 70] on div "Key In 打帳單 上一筆訂單:#20 帳單速查 結帳前確認明細 連續打單結帳 掛單 結帳 明細" at bounding box center [751, 75] width 1200 height 55
drag, startPoint x: 925, startPoint y: 68, endPoint x: 914, endPoint y: 80, distance: 16.6
click at [925, 68] on div "Key In 打帳單 上一筆訂單:#20 帳單速查 結帳前確認明細 連續打單結帳 掛單 結帳 明細" at bounding box center [751, 75] width 1200 height 55
click at [913, 83] on button "帳單速查" at bounding box center [926, 88] width 68 height 28
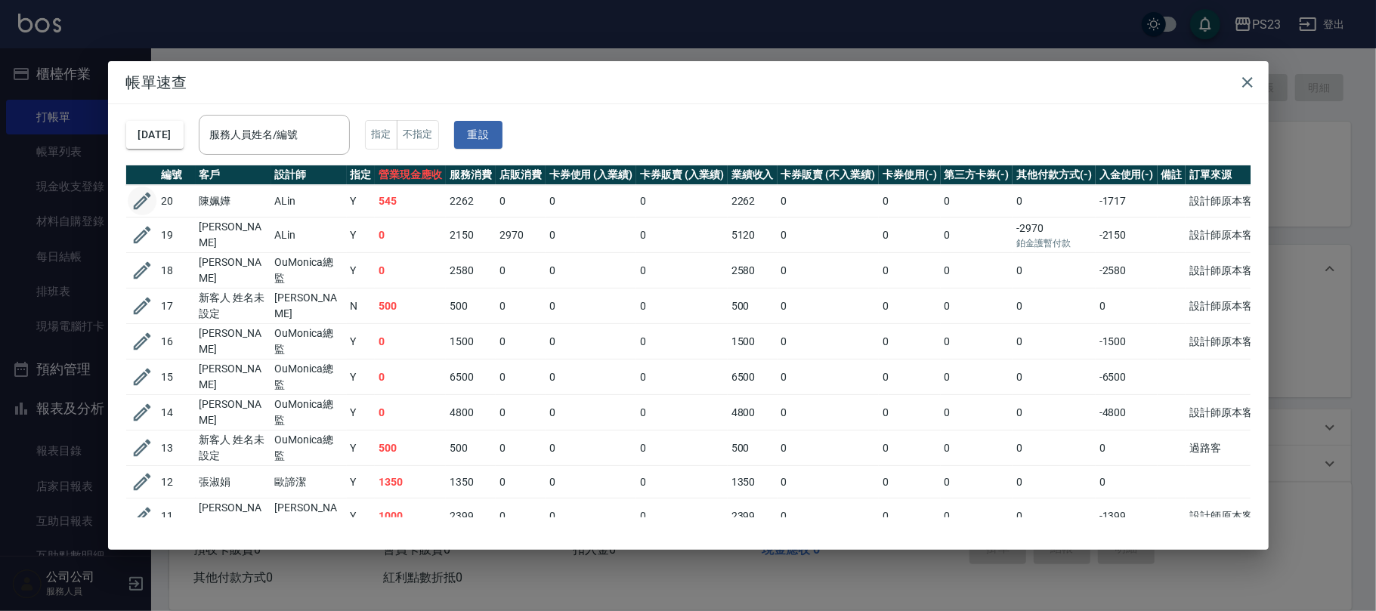
click at [139, 198] on icon "button" at bounding box center [142, 201] width 23 height 23
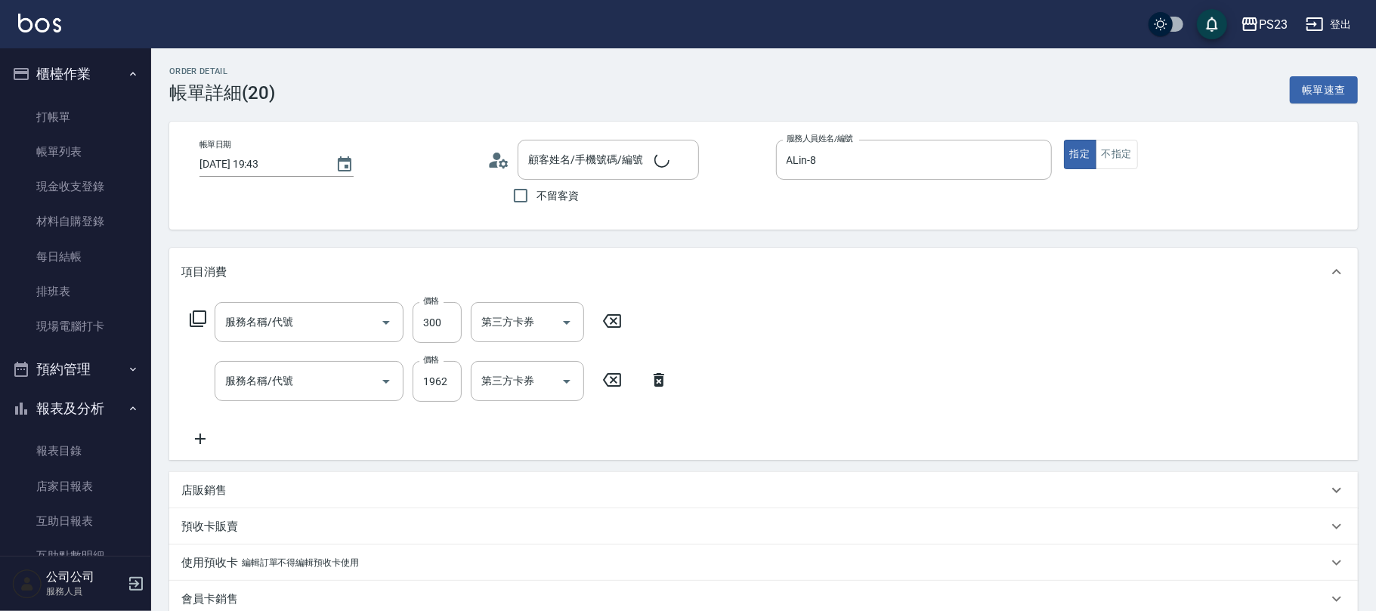
type input "[DATE] 19:43"
type input "ALin-8"
type input "設計師原本客人"
type input "何首烏滋養液300(626)"
type input "中草藥2000(628)"
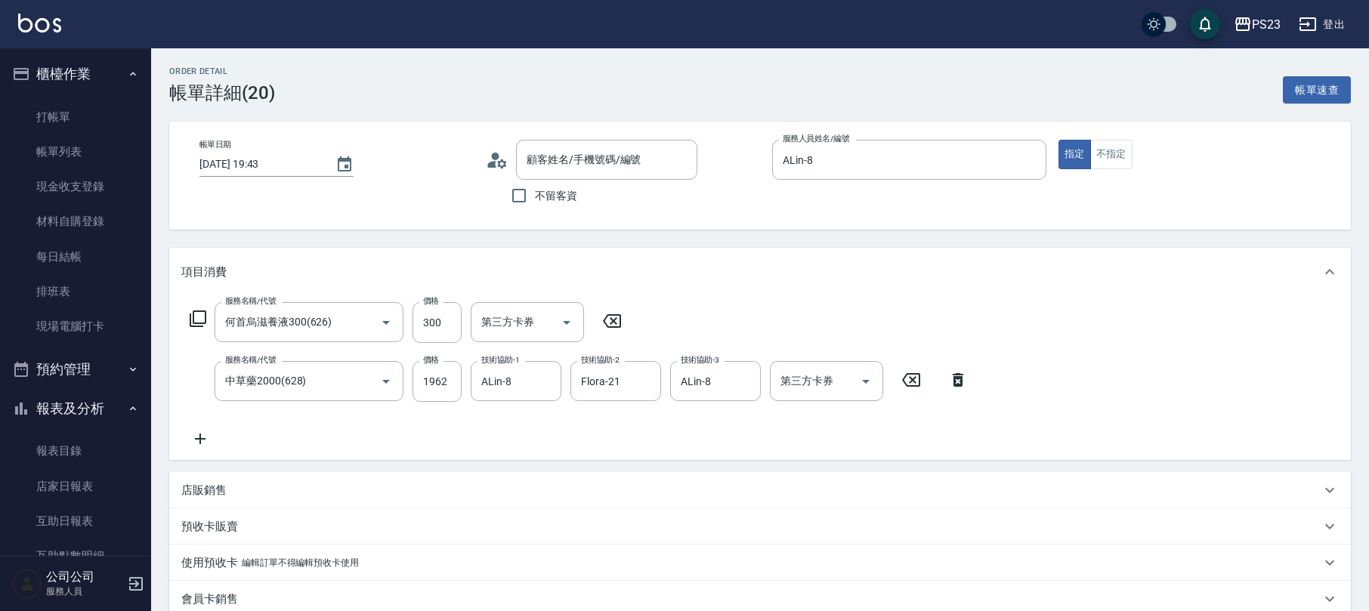
type input "陳姵嬅/0911062168/Al750319"
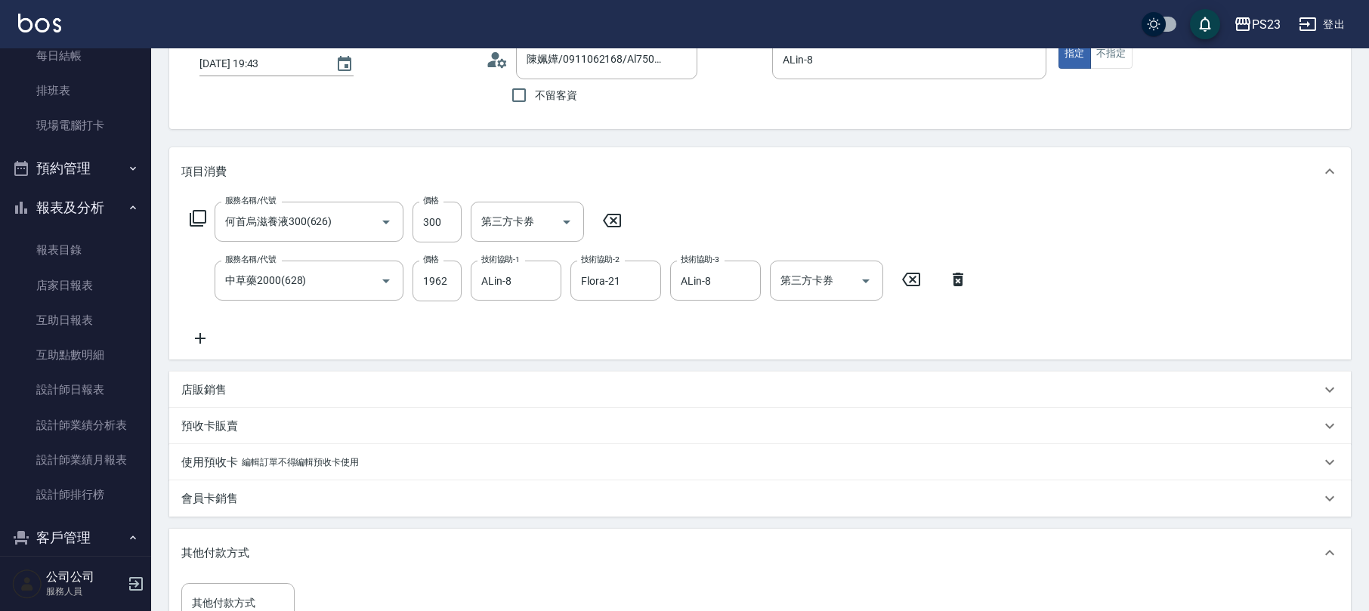
scroll to position [481, 0]
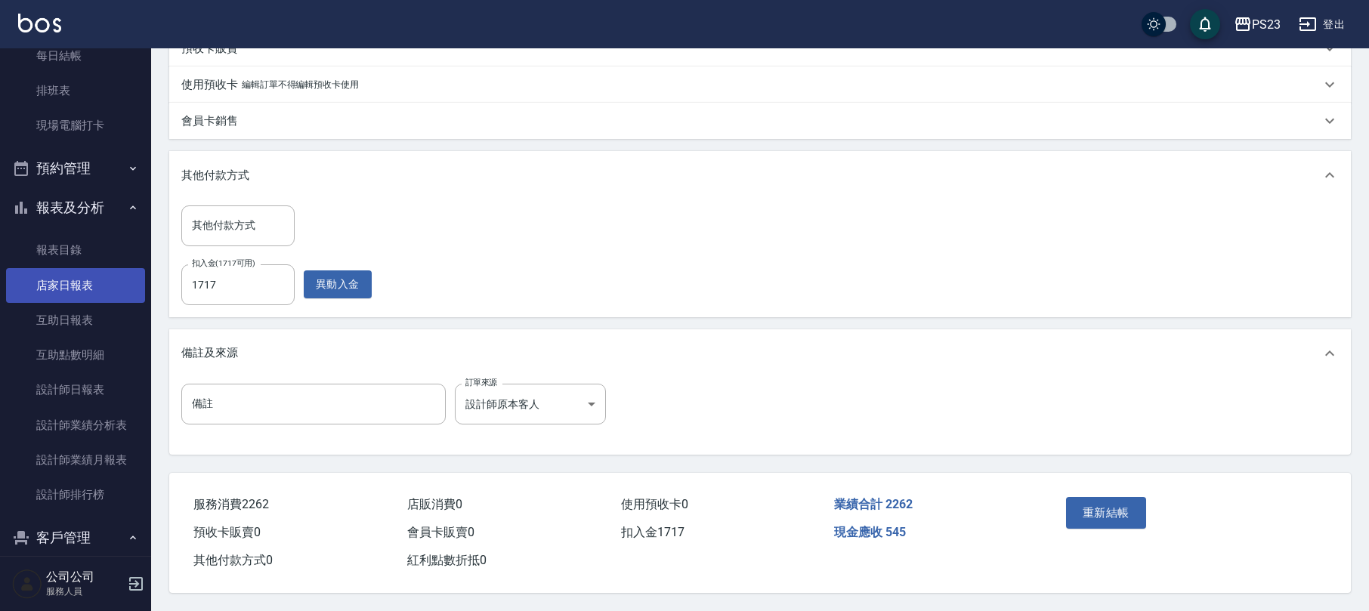
click at [74, 273] on link "店家日報表" at bounding box center [75, 285] width 139 height 35
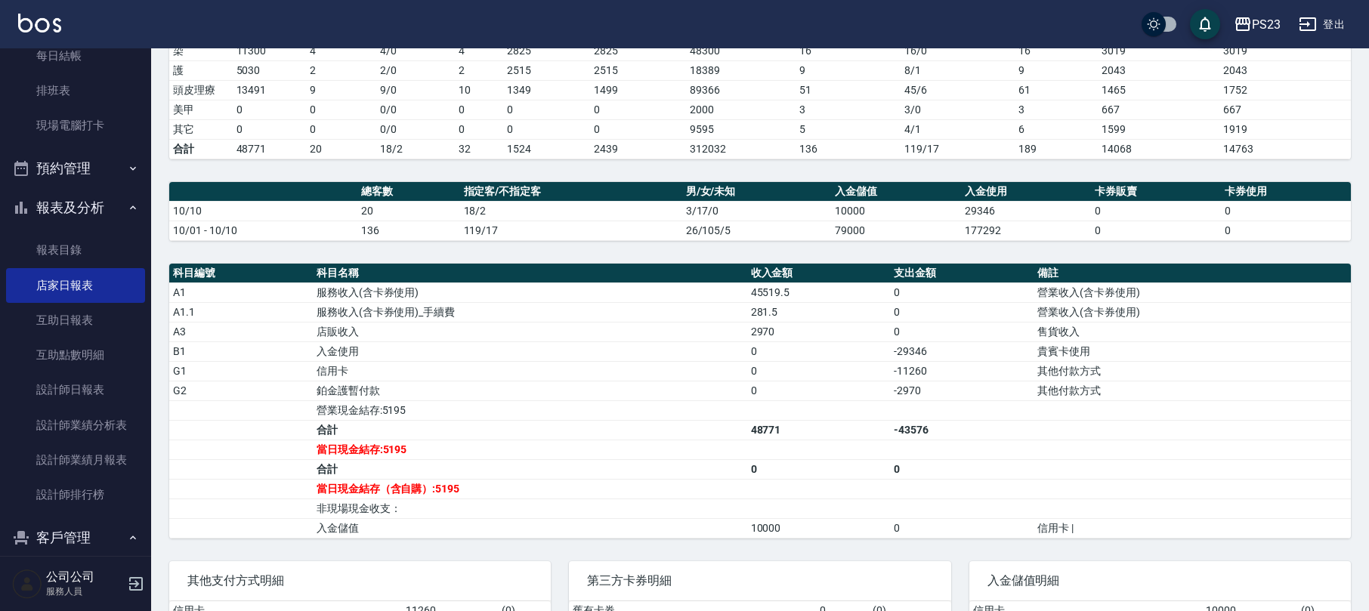
scroll to position [503, 0]
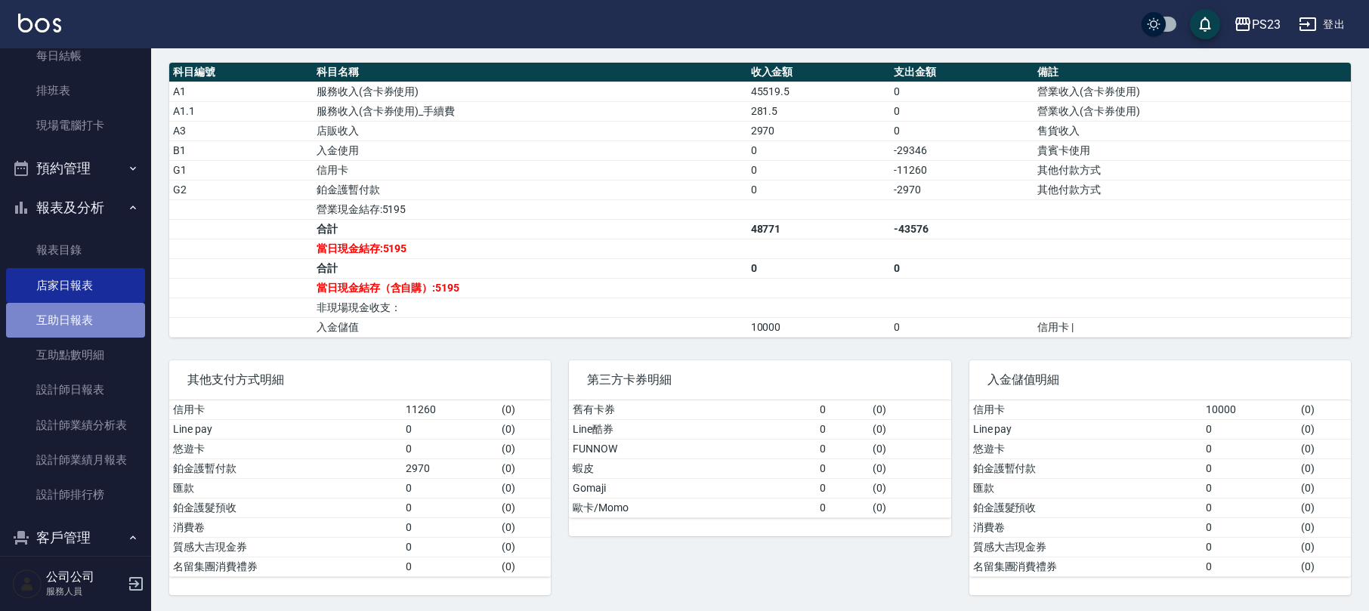
click at [103, 320] on link "互助日報表" at bounding box center [75, 320] width 139 height 35
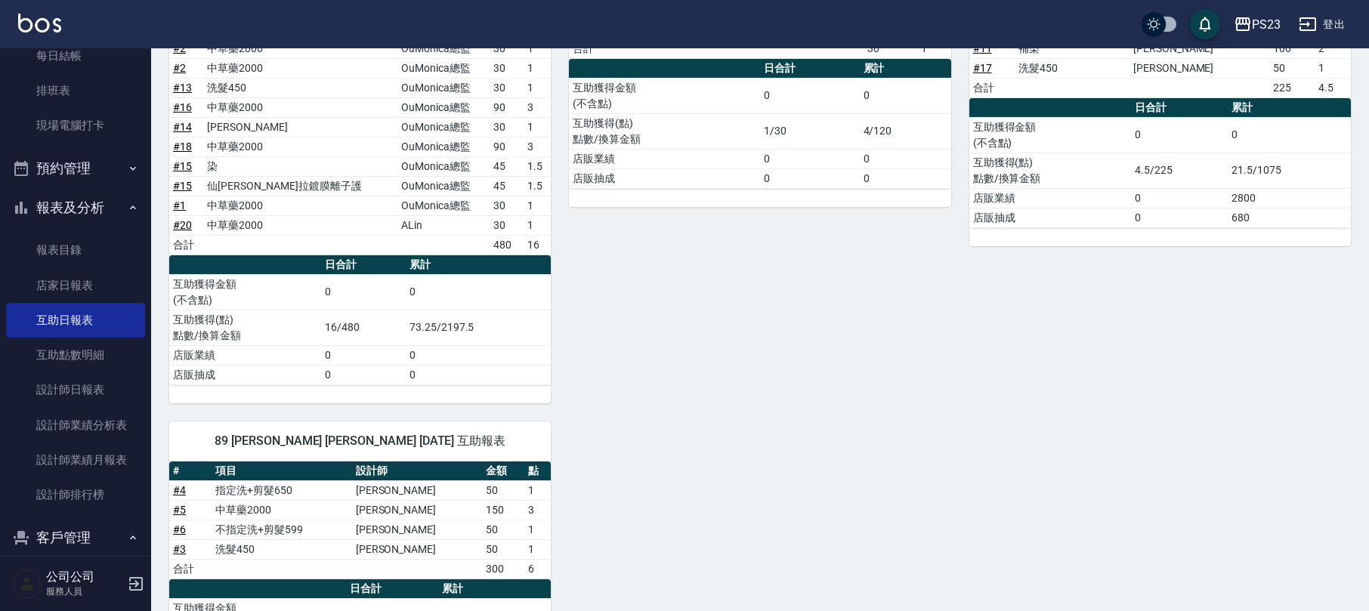
scroll to position [851, 0]
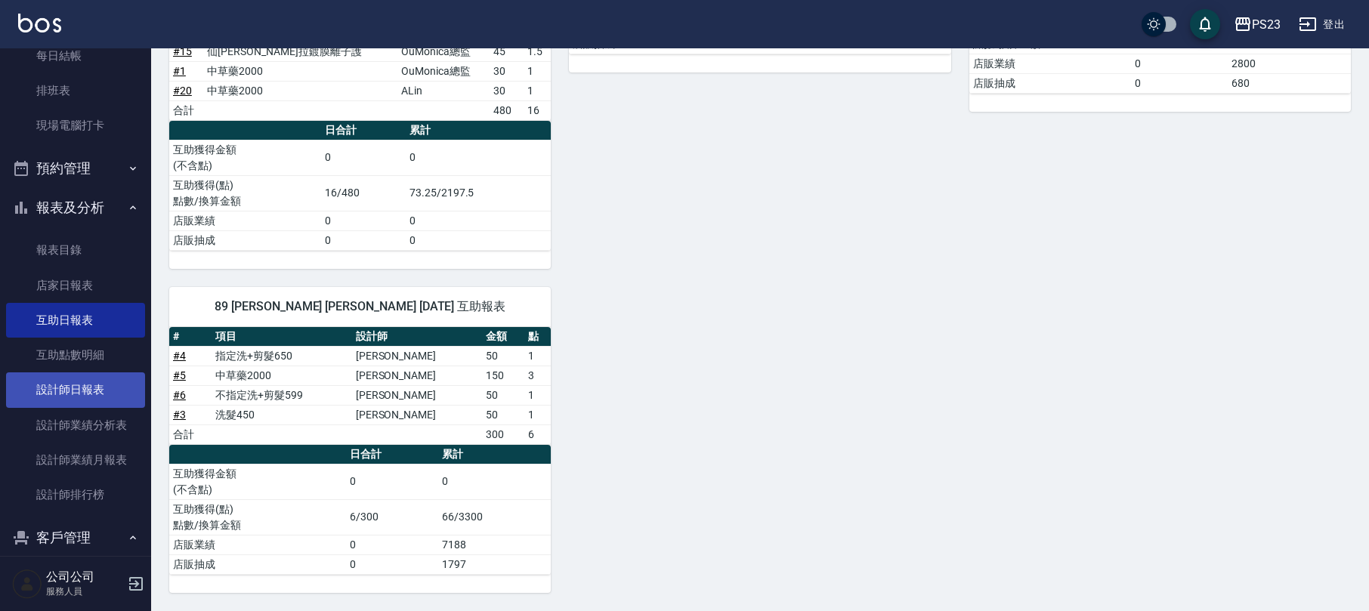
click at [86, 378] on link "設計師日報表" at bounding box center [75, 389] width 139 height 35
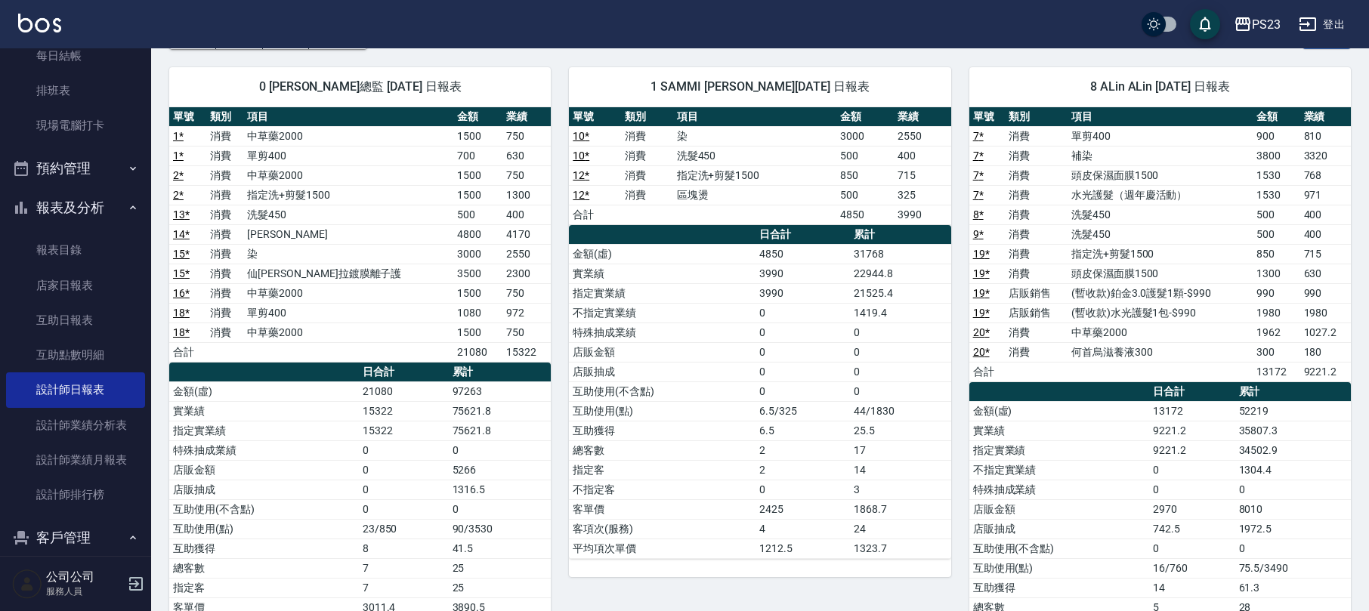
scroll to position [201, 0]
